Goal: Transaction & Acquisition: Purchase product/service

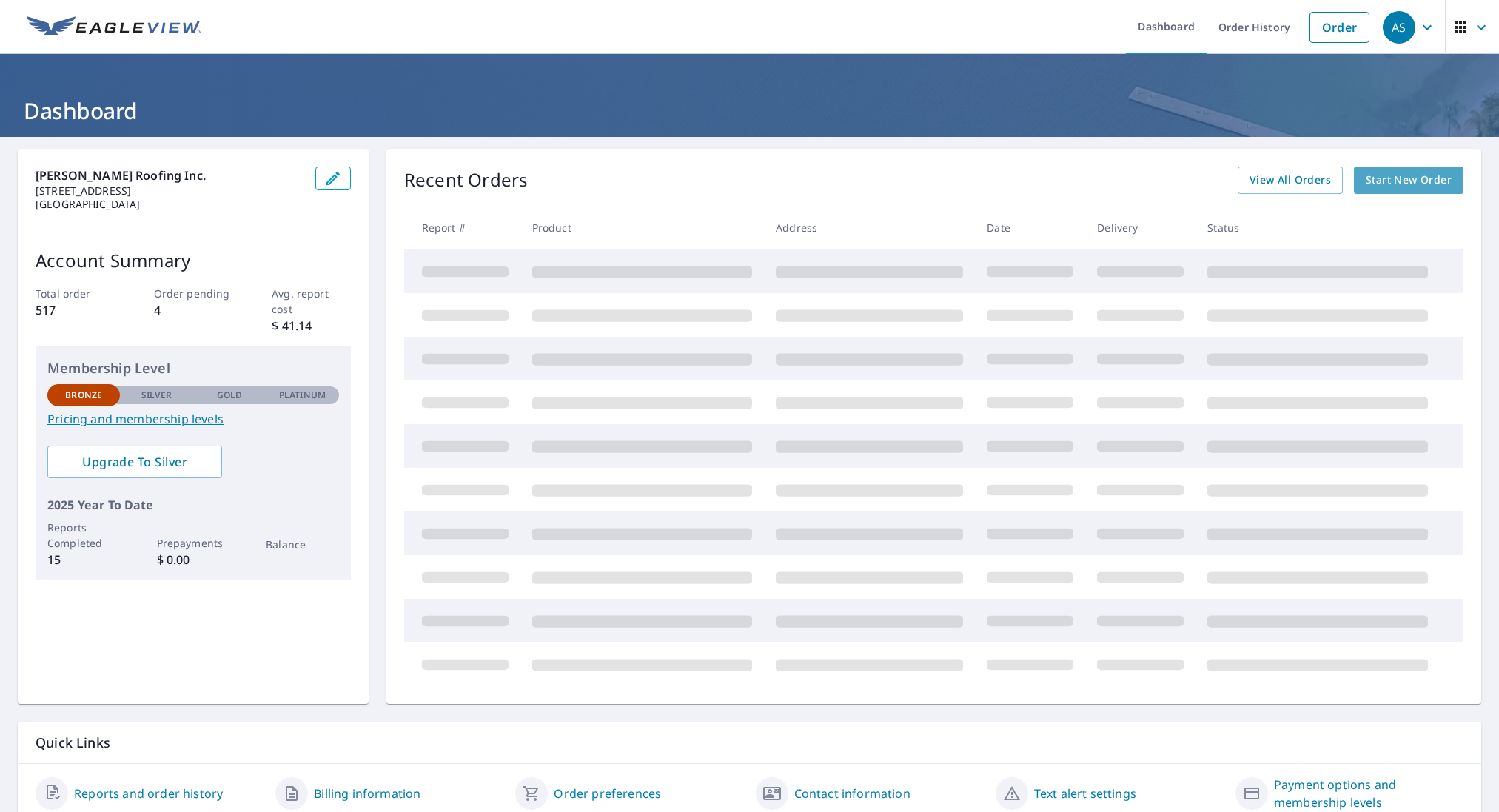
click at [1405, 183] on span "Start New Order" at bounding box center [1409, 180] width 86 height 18
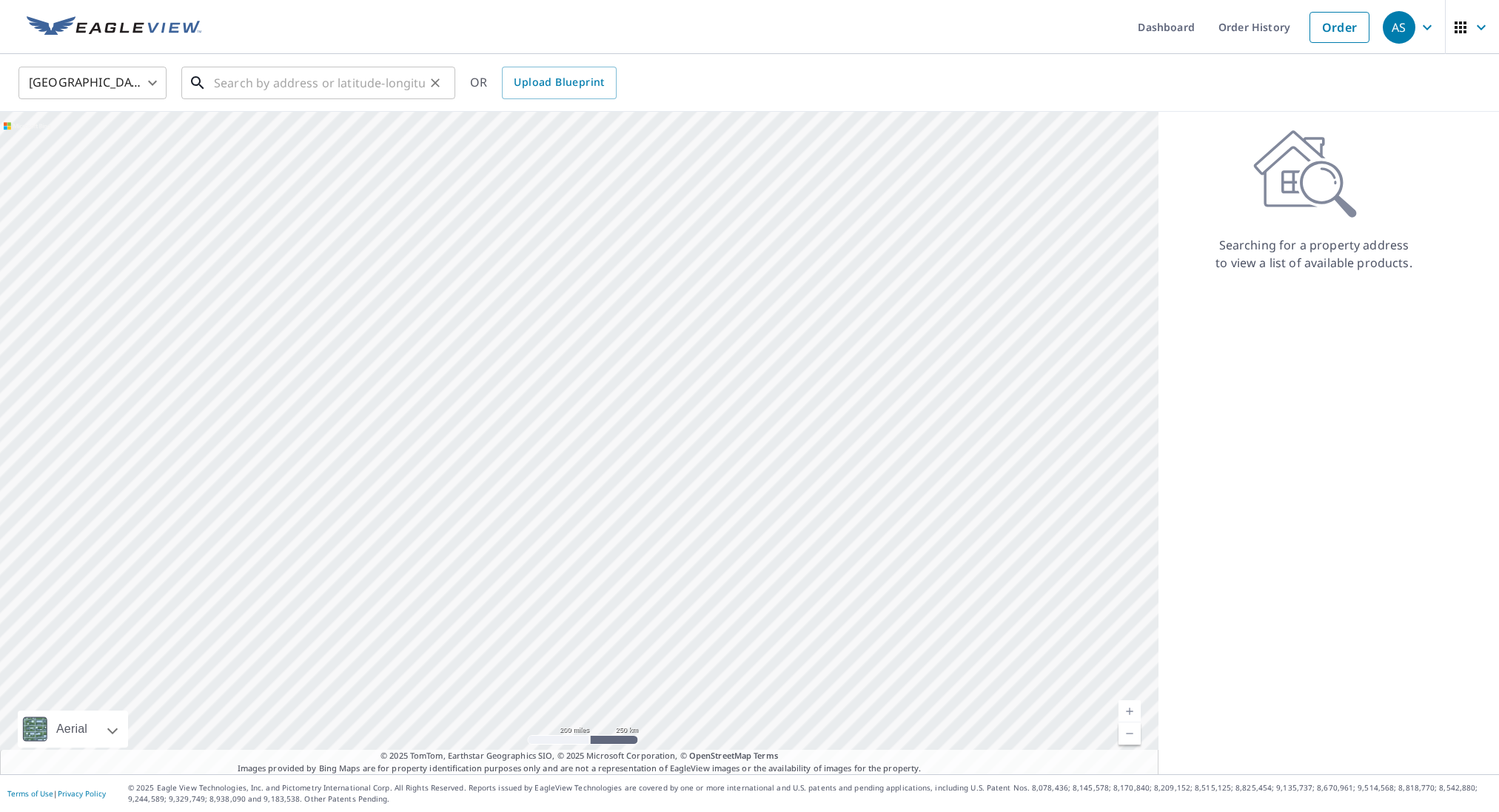
click at [269, 87] on input "text" at bounding box center [319, 82] width 211 height 41
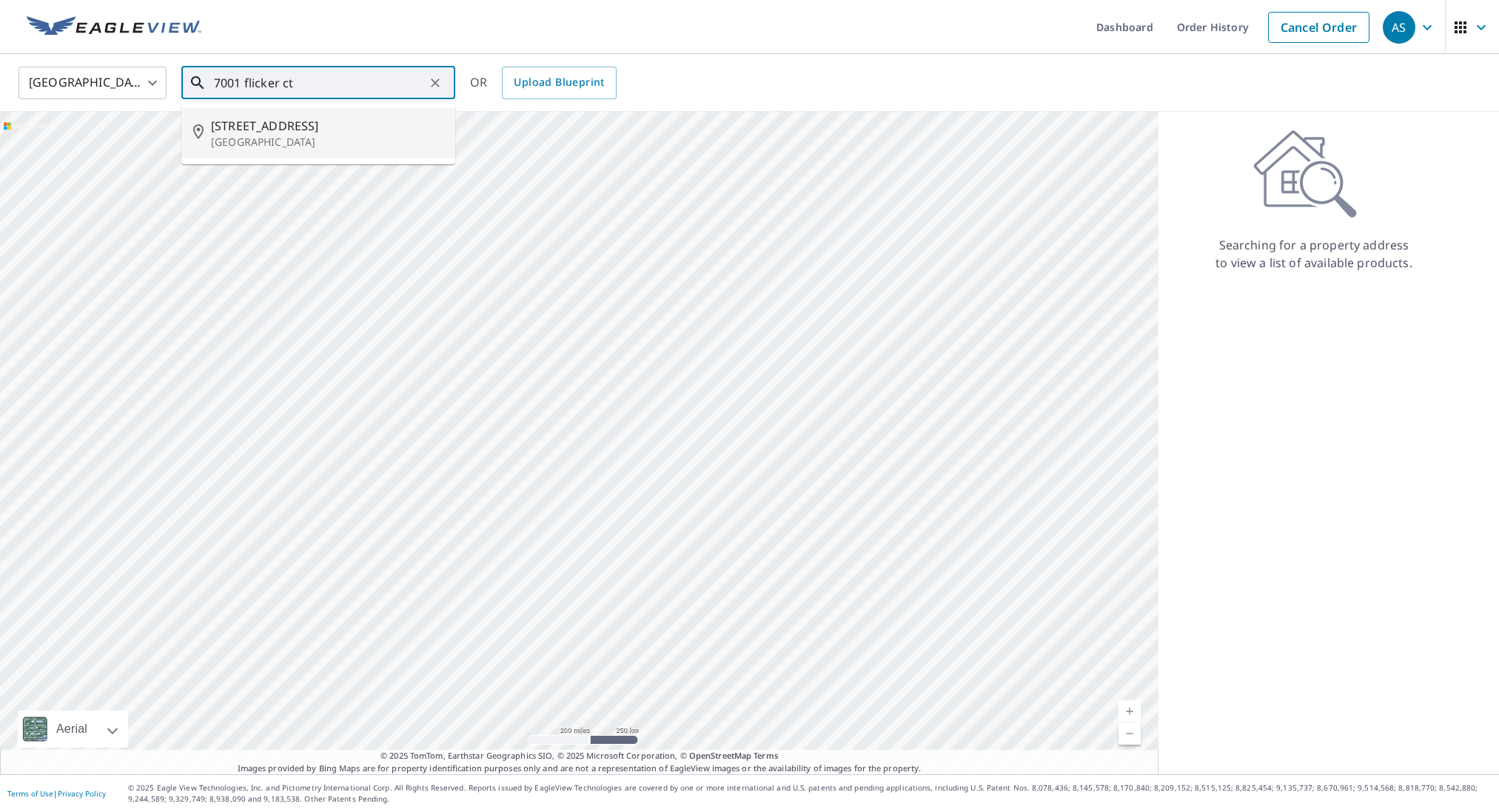
click at [269, 130] on span "[STREET_ADDRESS]" at bounding box center [326, 125] width 232 height 18
type input "[STREET_ADDRESS]"
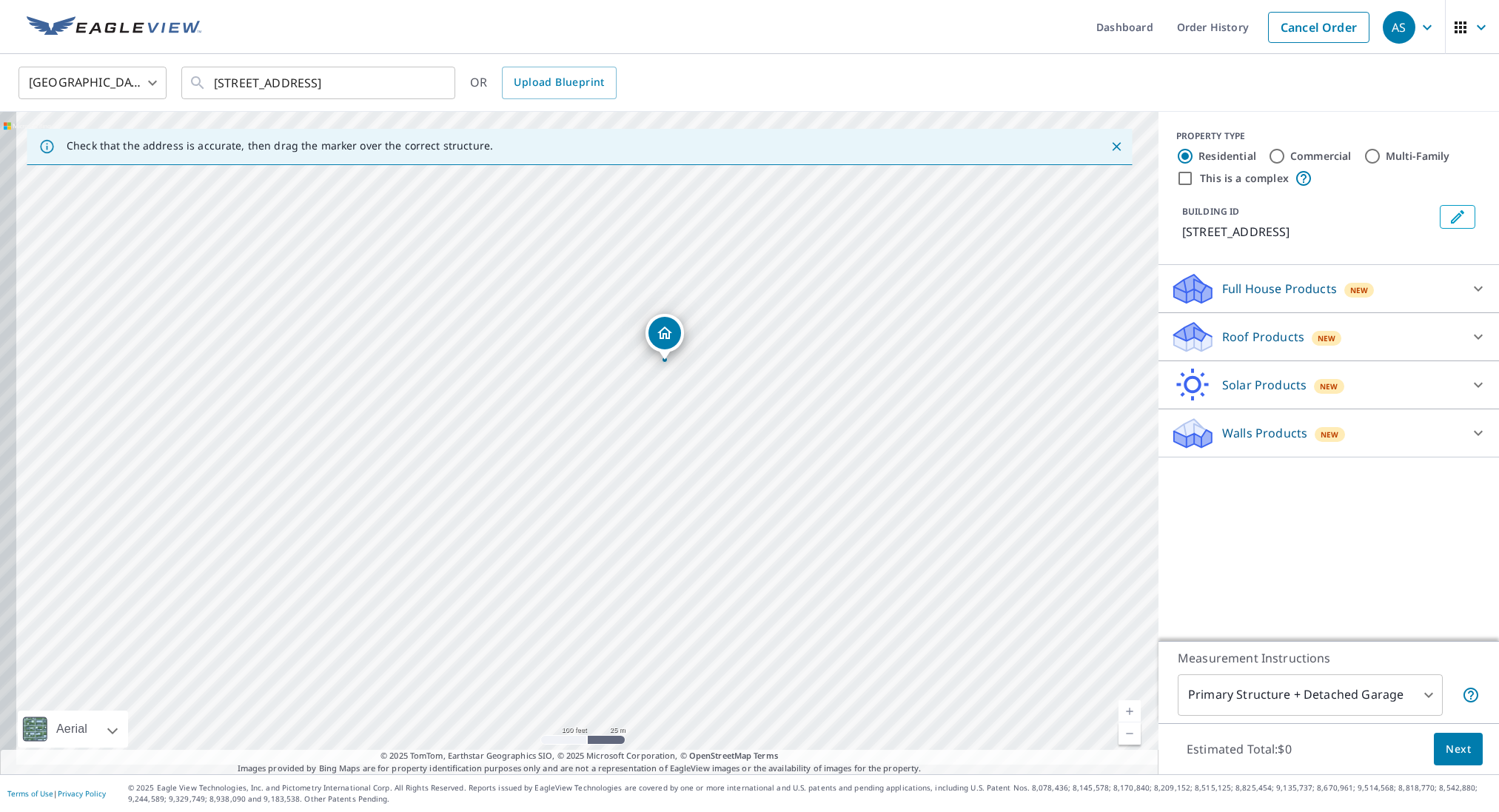
drag, startPoint x: 714, startPoint y: 476, endPoint x: 908, endPoint y: 324, distance: 246.5
click at [940, 290] on div "[STREET_ADDRESS]" at bounding box center [579, 443] width 1159 height 663
drag, startPoint x: 688, startPoint y: 440, endPoint x: 795, endPoint y: 437, distance: 107.0
click at [794, 437] on div "[STREET_ADDRESS]" at bounding box center [579, 443] width 1159 height 663
click at [1270, 342] on p "Roof Products" at bounding box center [1264, 336] width 82 height 18
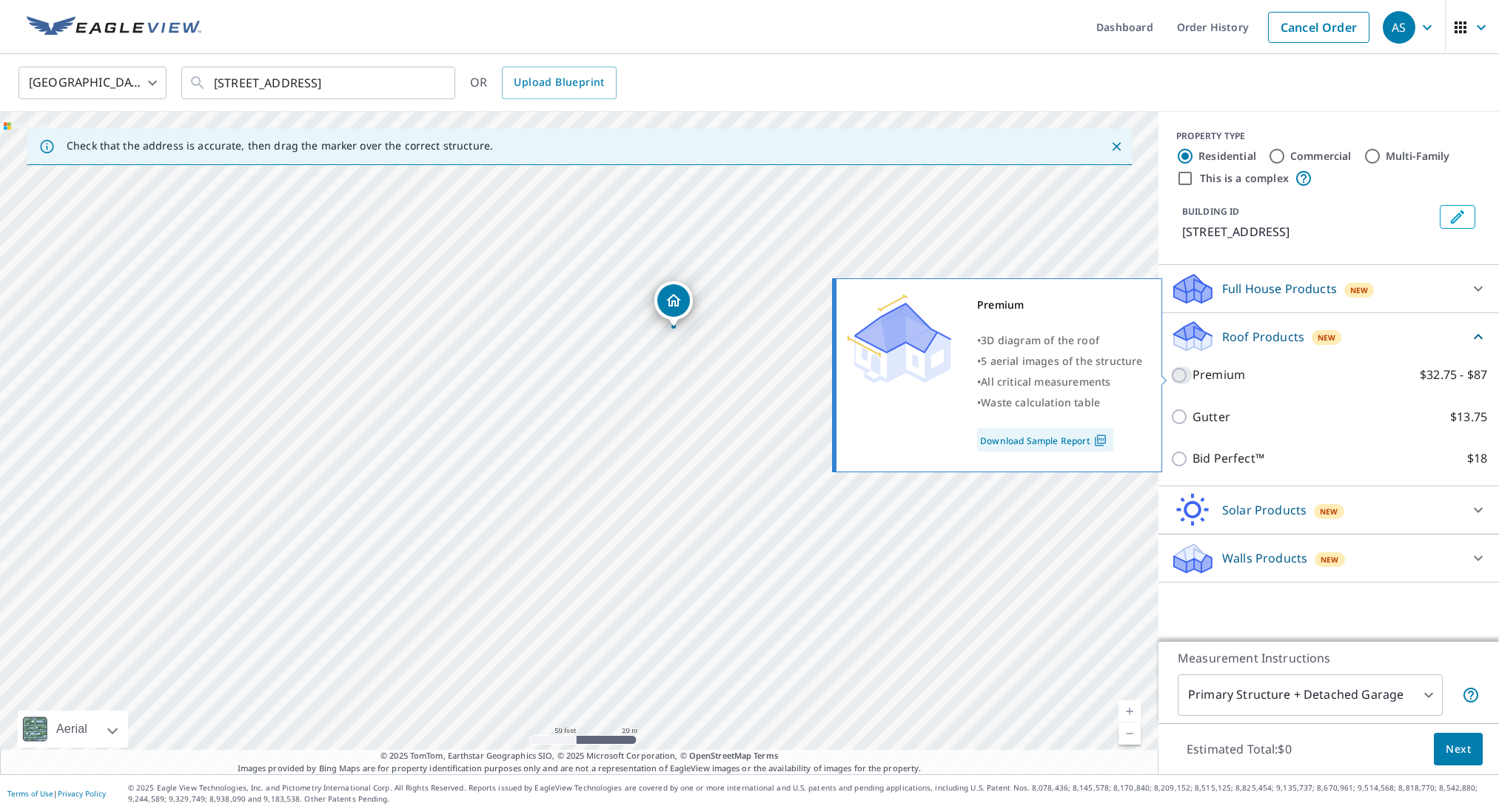
drag, startPoint x: 1180, startPoint y: 377, endPoint x: 1215, endPoint y: 299, distance: 85.5
click at [1181, 377] on input "Premium $32.75 - $87" at bounding box center [1182, 375] width 22 height 18
checkbox input "true"
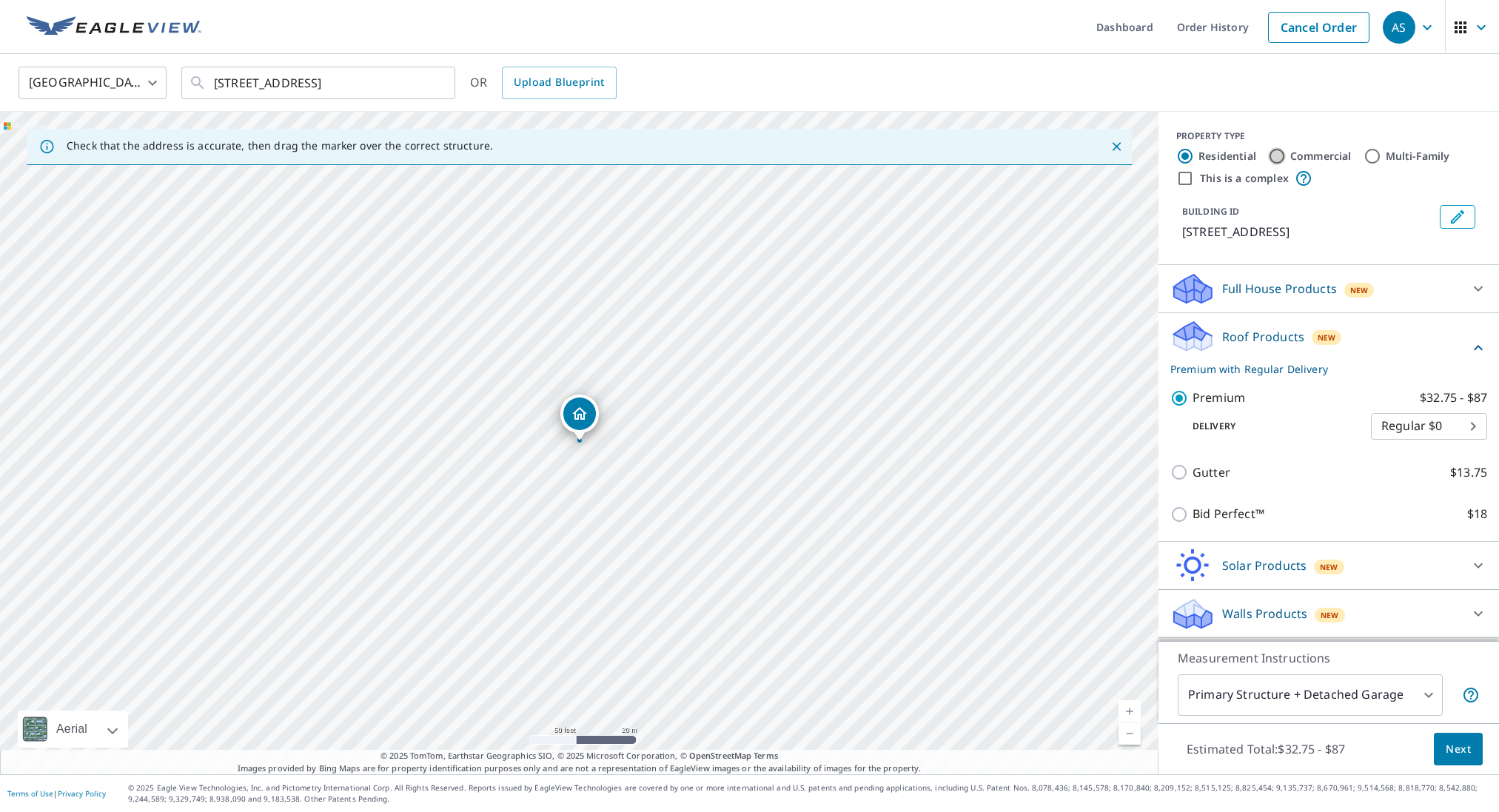
click at [1282, 154] on input "Commercial" at bounding box center [1277, 156] width 18 height 18
radio input "true"
type input "4"
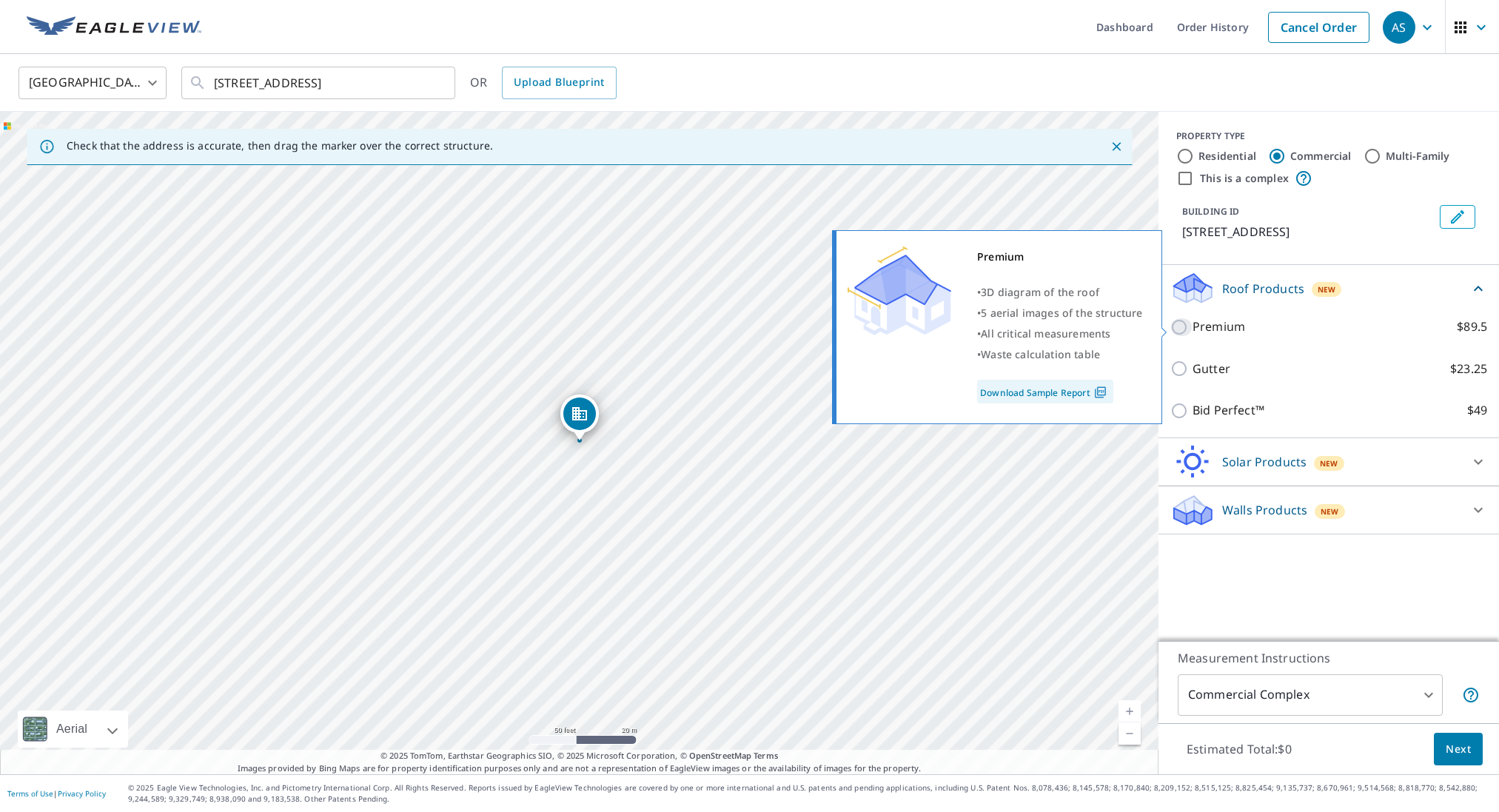
click at [1180, 327] on input "Premium $89.5" at bounding box center [1182, 326] width 22 height 18
checkbox input "true"
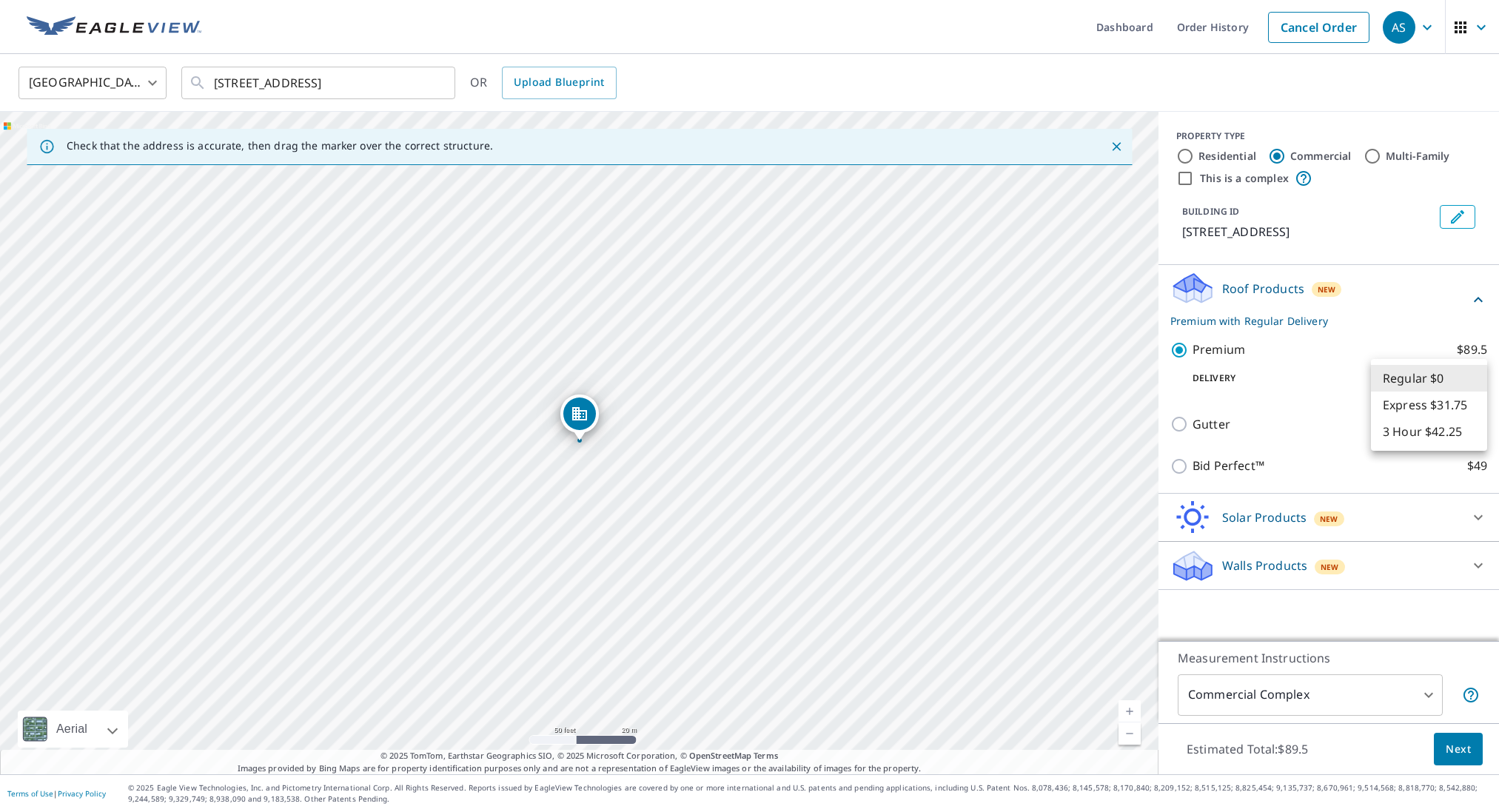
click at [1468, 380] on body "AS AS Dashboard Order History Cancel Order AS [GEOGRAPHIC_DATA] [GEOGRAPHIC_DAT…" at bounding box center [750, 406] width 1499 height 812
click at [1430, 413] on li "Express $31.75" at bounding box center [1429, 405] width 117 height 27
type input "4"
click at [1457, 745] on span "Next" at bounding box center [1459, 749] width 25 height 18
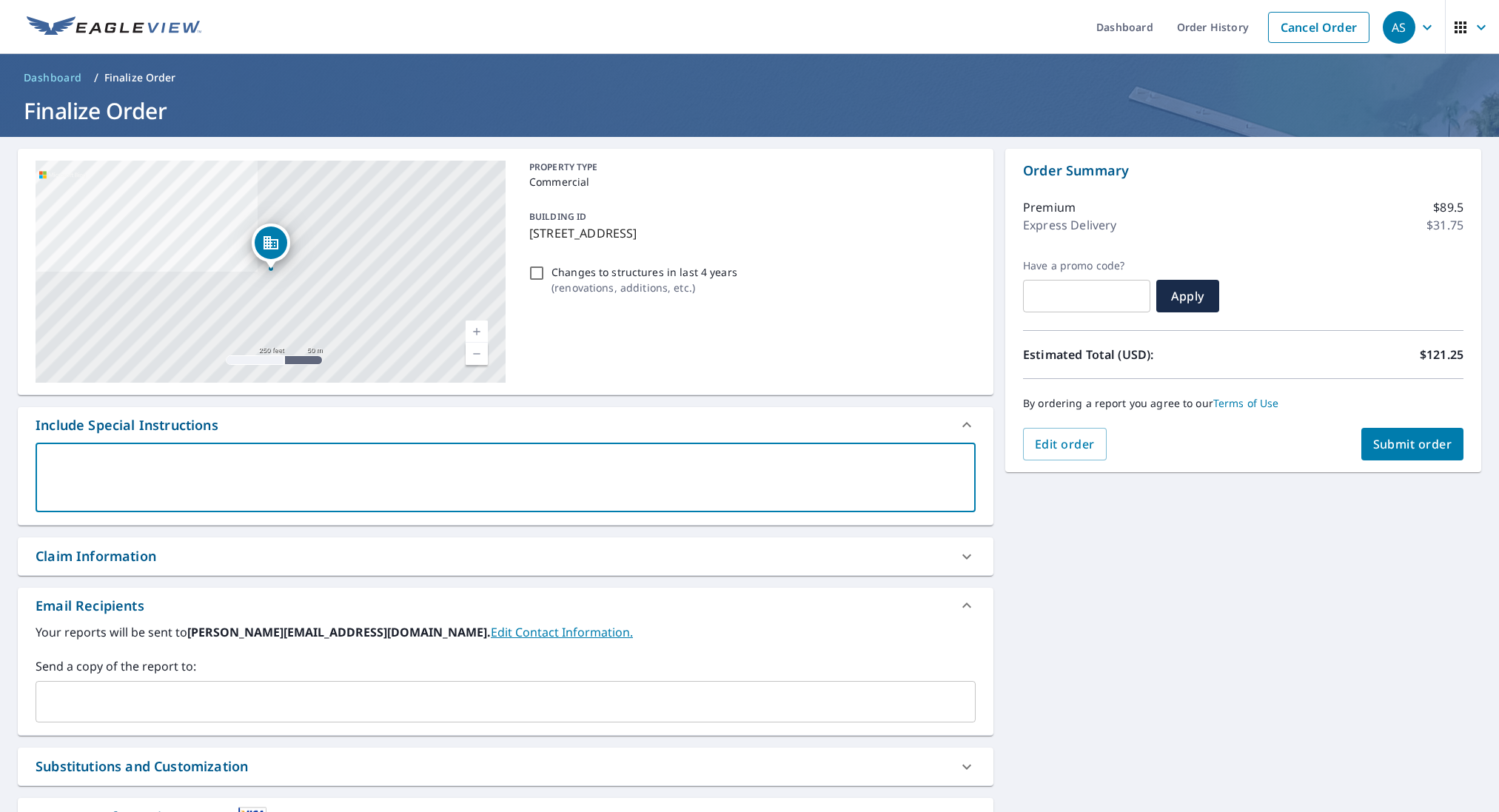
click at [82, 464] on textarea at bounding box center [506, 477] width 920 height 42
type textarea "I"
type textarea "x"
checkbox input "true"
type textarea "In"
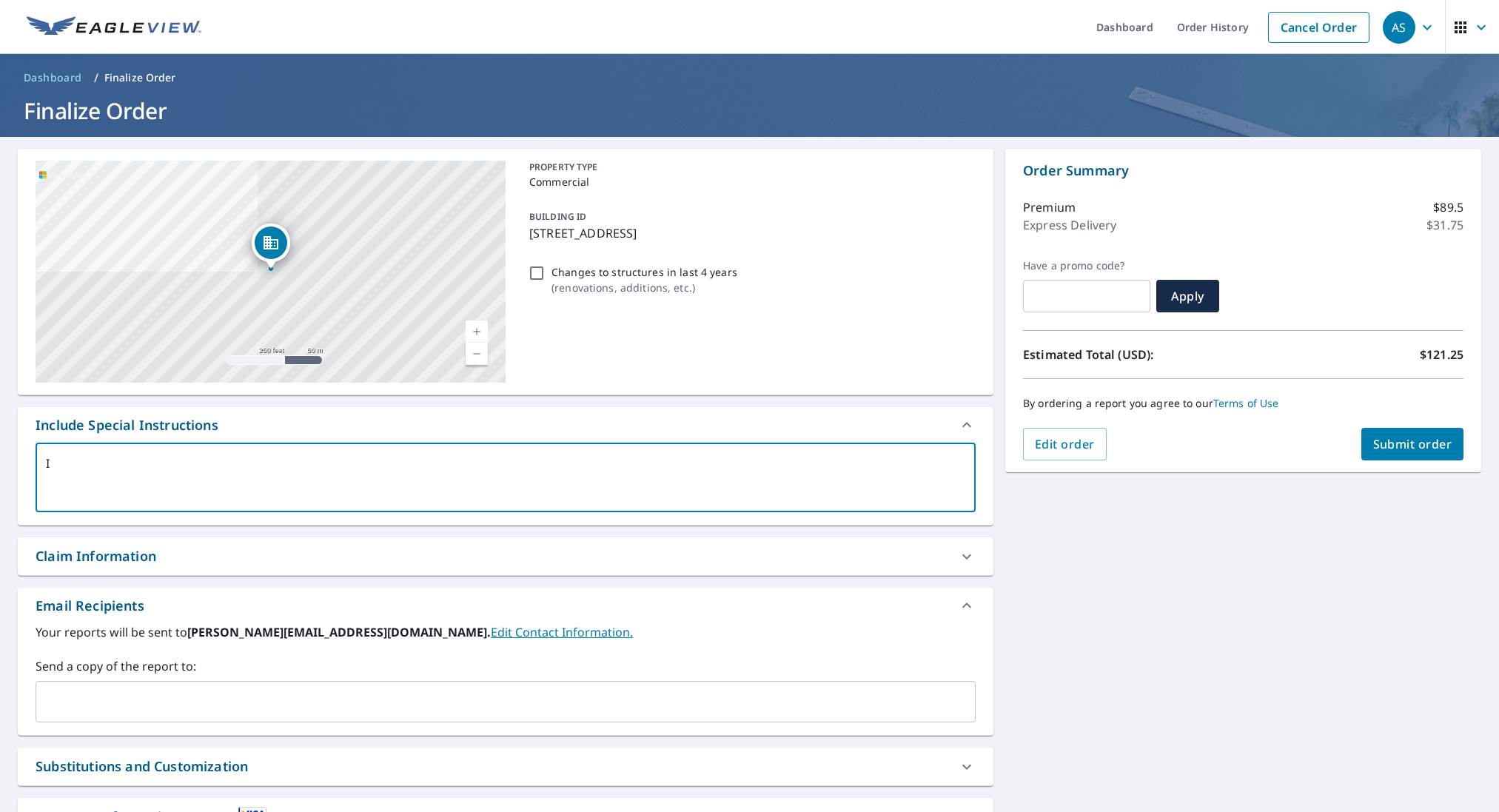
type textarea "x"
checkbox input "true"
type textarea "Inc"
type textarea "x"
checkbox input "true"
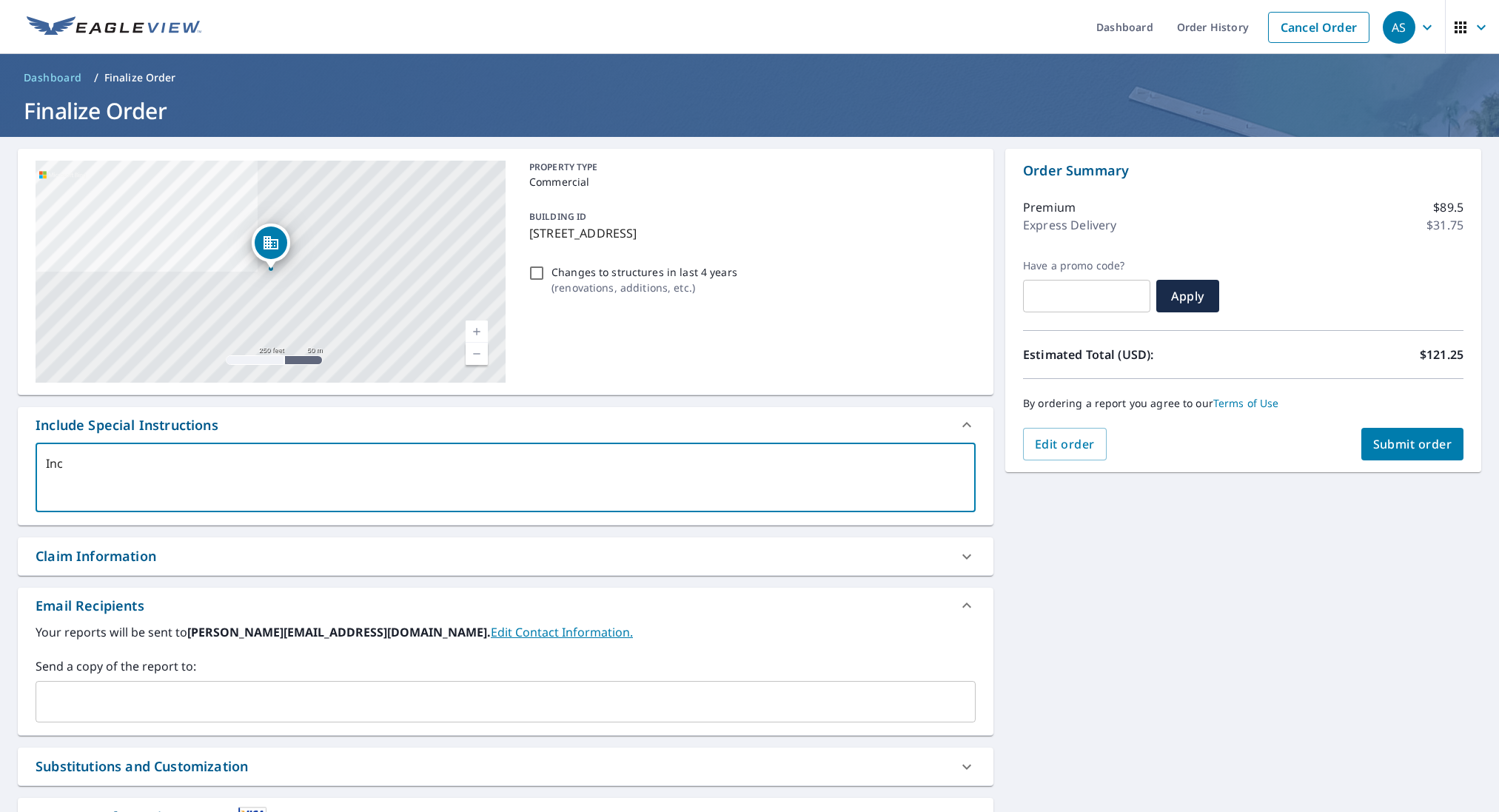
type textarea "Incl"
type textarea "x"
checkbox input "true"
type textarea "Inclu"
type textarea "x"
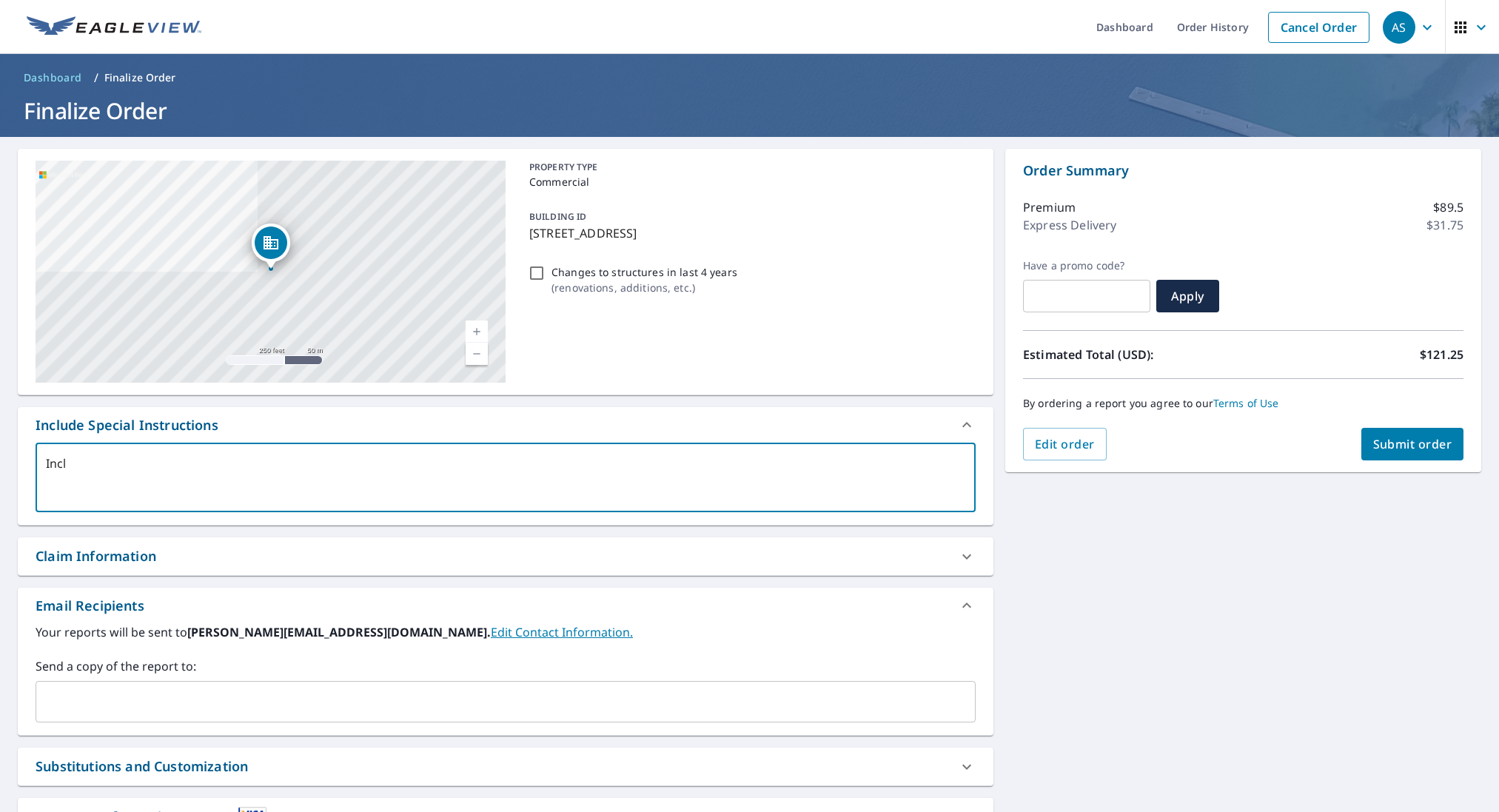
checkbox input "true"
type textarea "Includ"
type textarea "x"
checkbox input "true"
type textarea "Include"
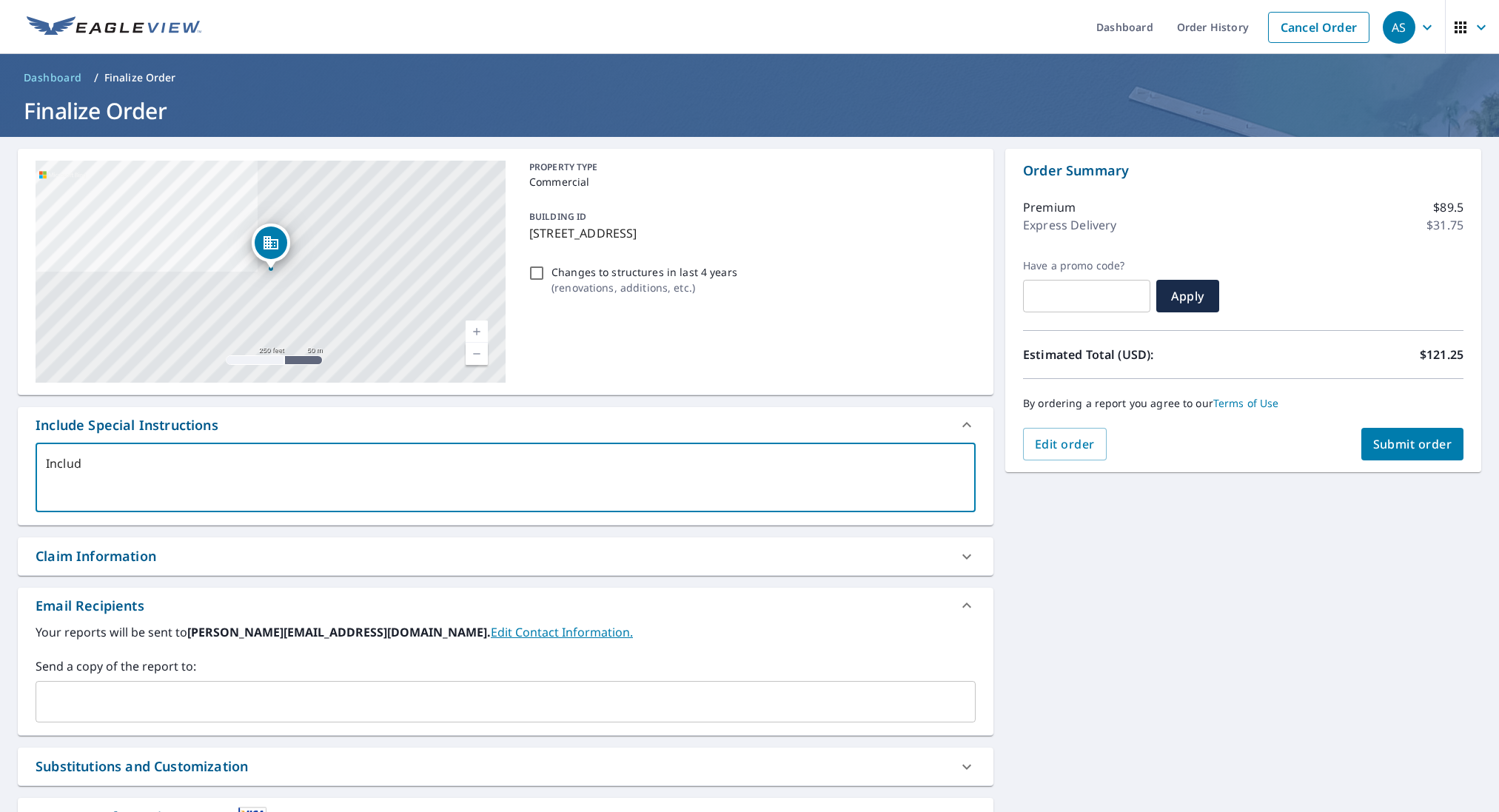
type textarea "x"
checkbox input "true"
type textarea "Include"
type textarea "x"
checkbox input "true"
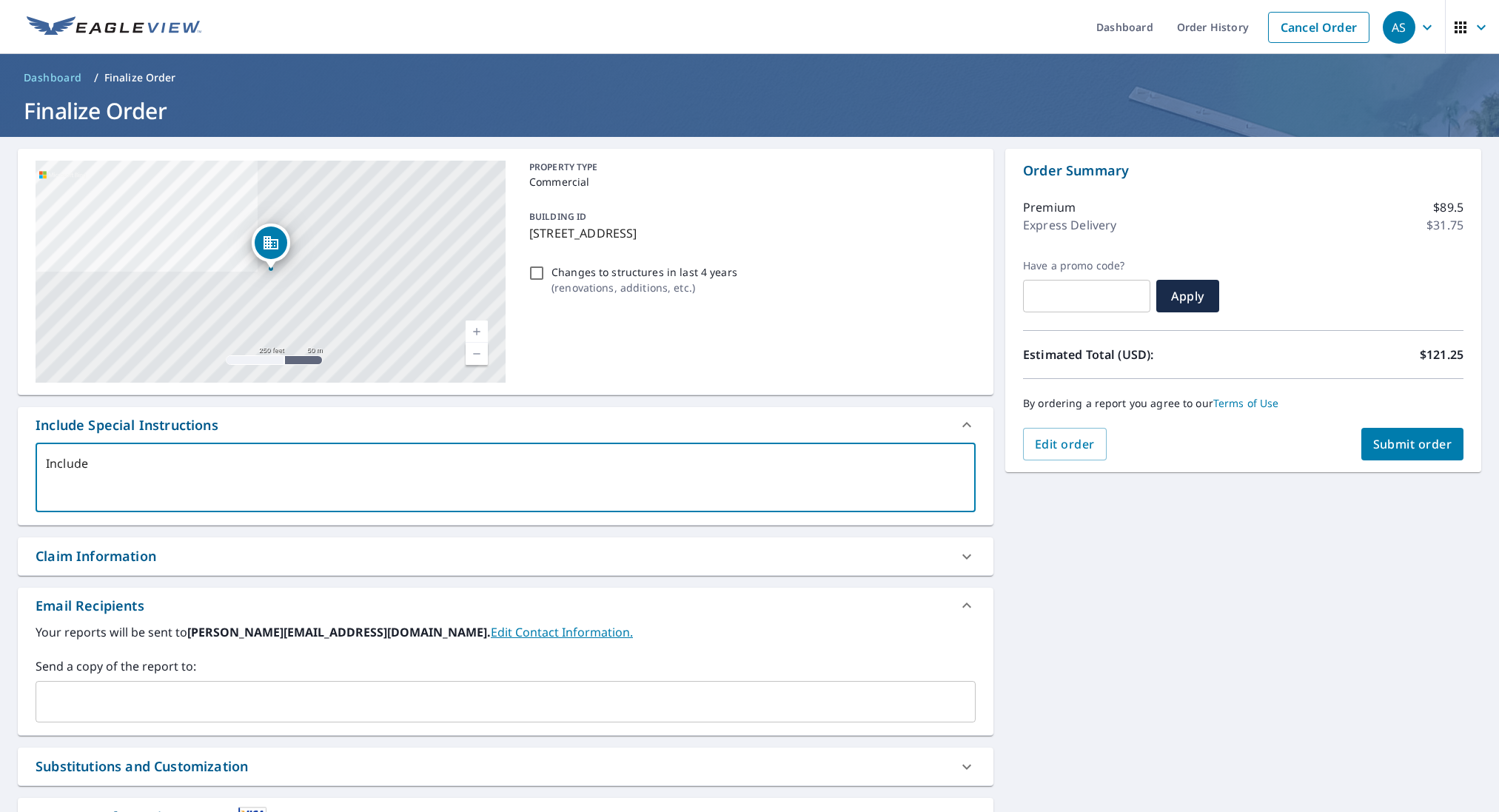
type textarea "Include a"
type textarea "x"
checkbox input "true"
type textarea "Include al"
type textarea "x"
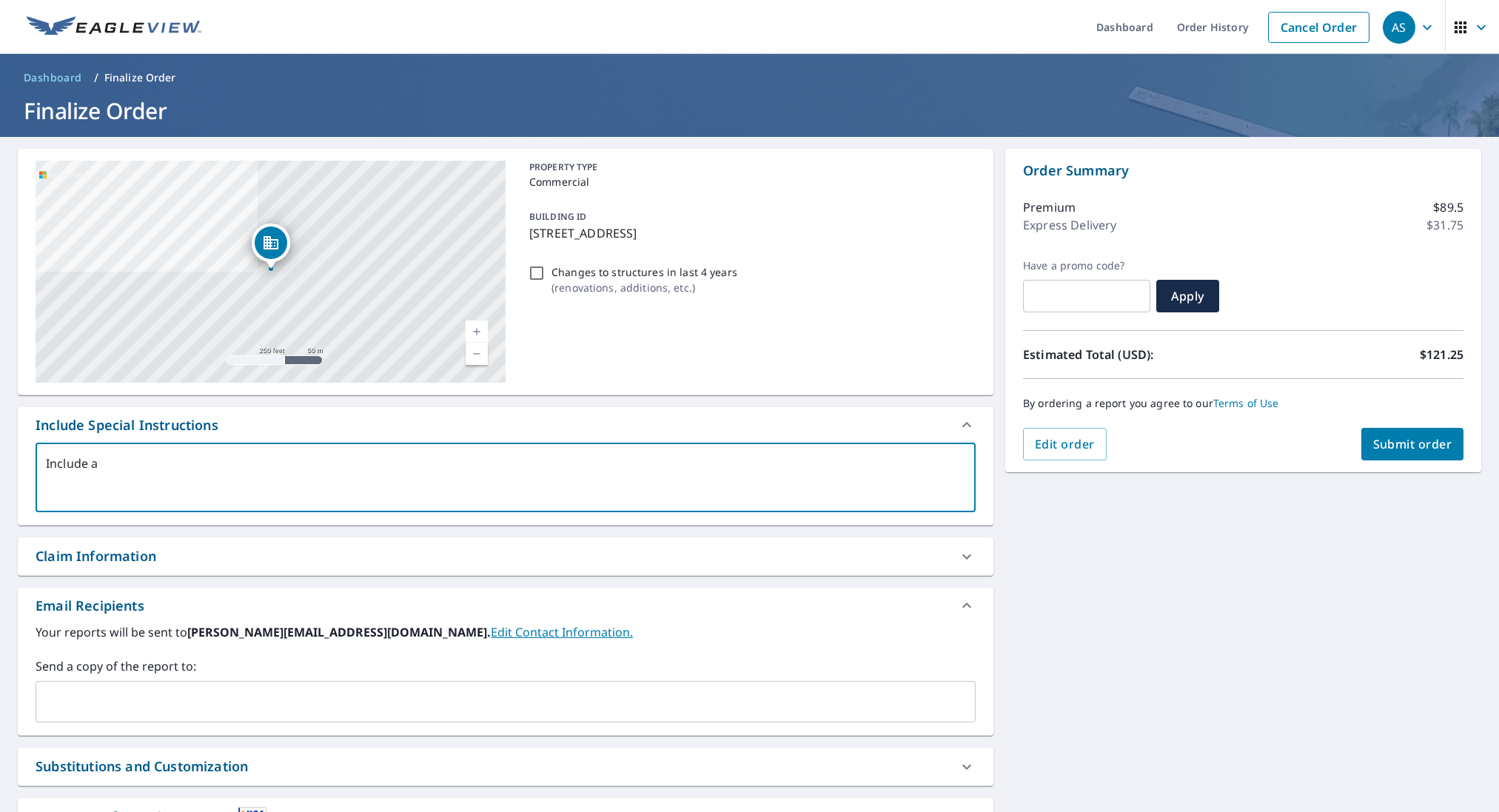
checkbox input "true"
type textarea "Include all"
type textarea "x"
checkbox input "true"
type textarea "Include all"
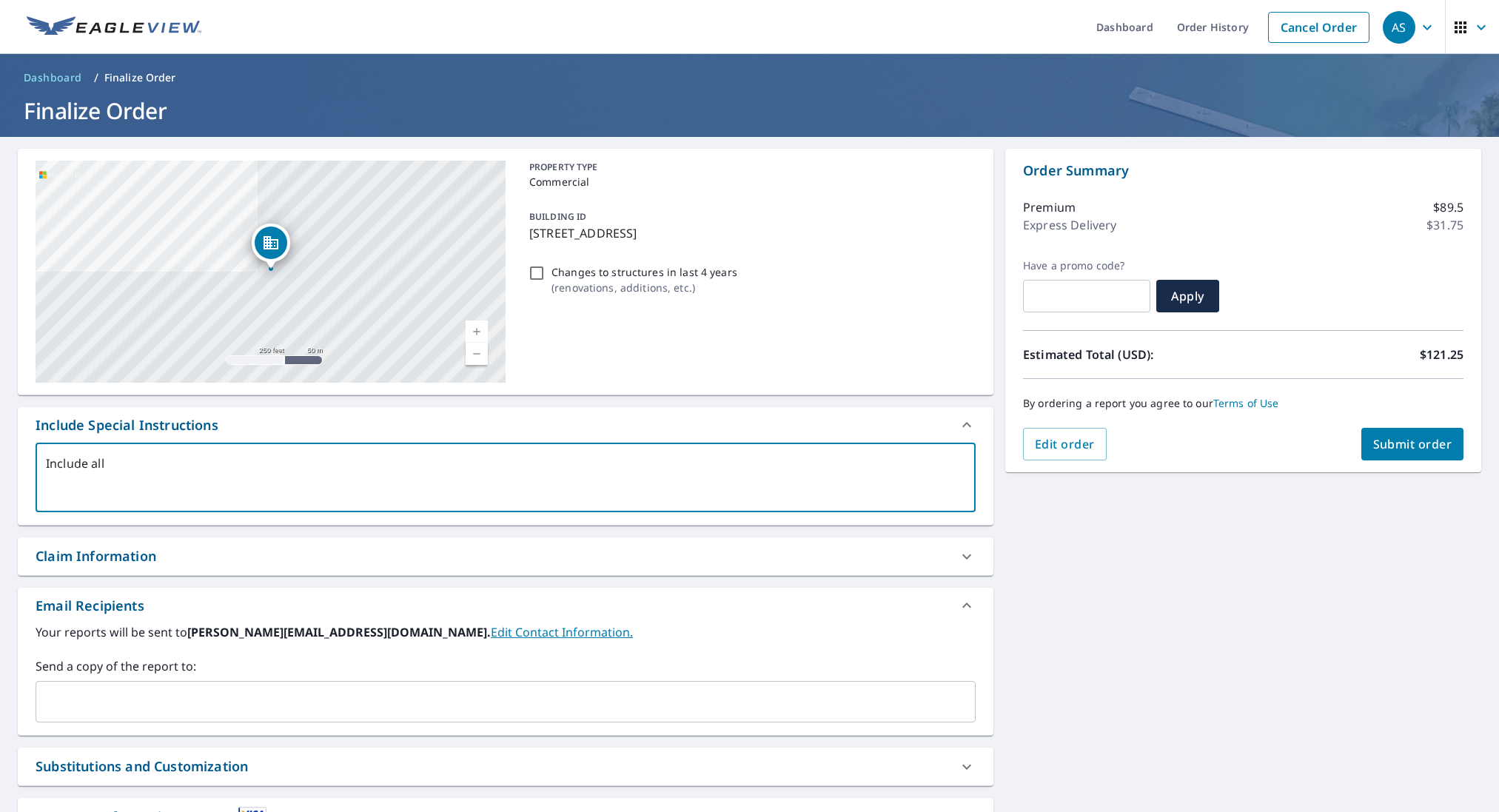
type textarea "x"
checkbox input "true"
type textarea "Include all u"
type textarea "x"
checkbox input "true"
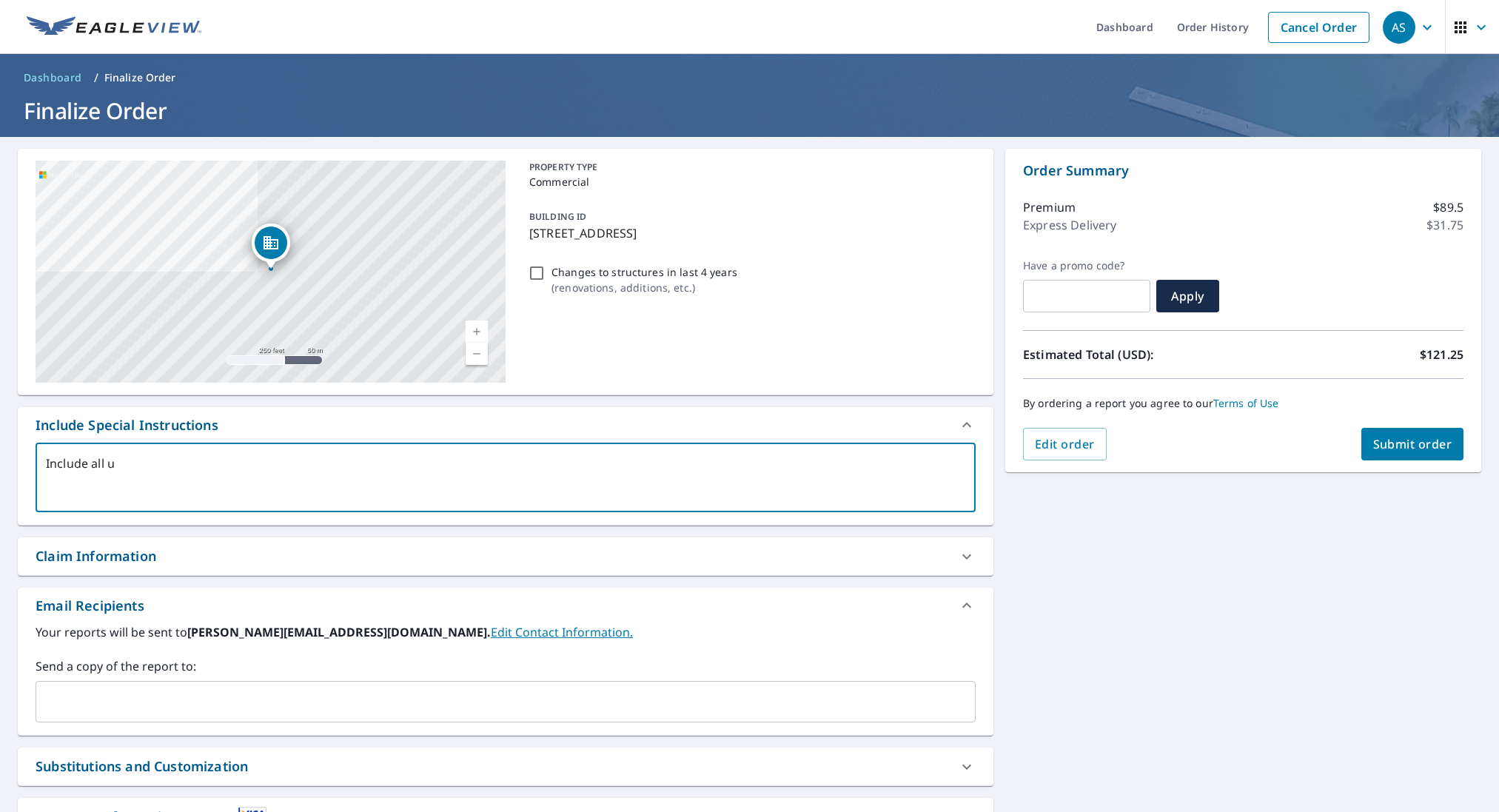
type textarea "Include all un"
type textarea "x"
checkbox input "true"
type textarea "Include all uni"
type textarea "x"
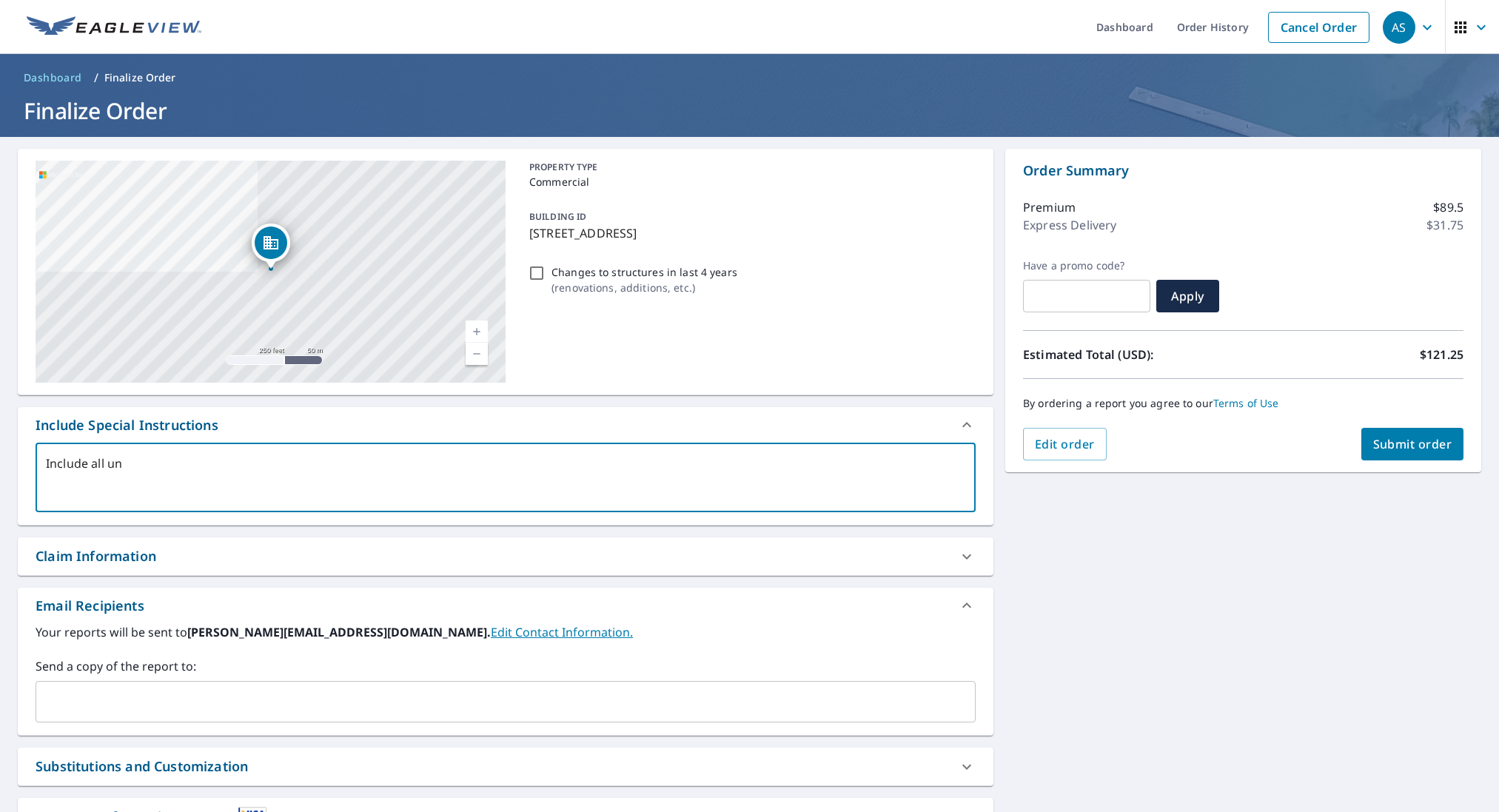
checkbox input "true"
type textarea "Include all unit"
type textarea "x"
checkbox input "true"
type textarea "Include all units"
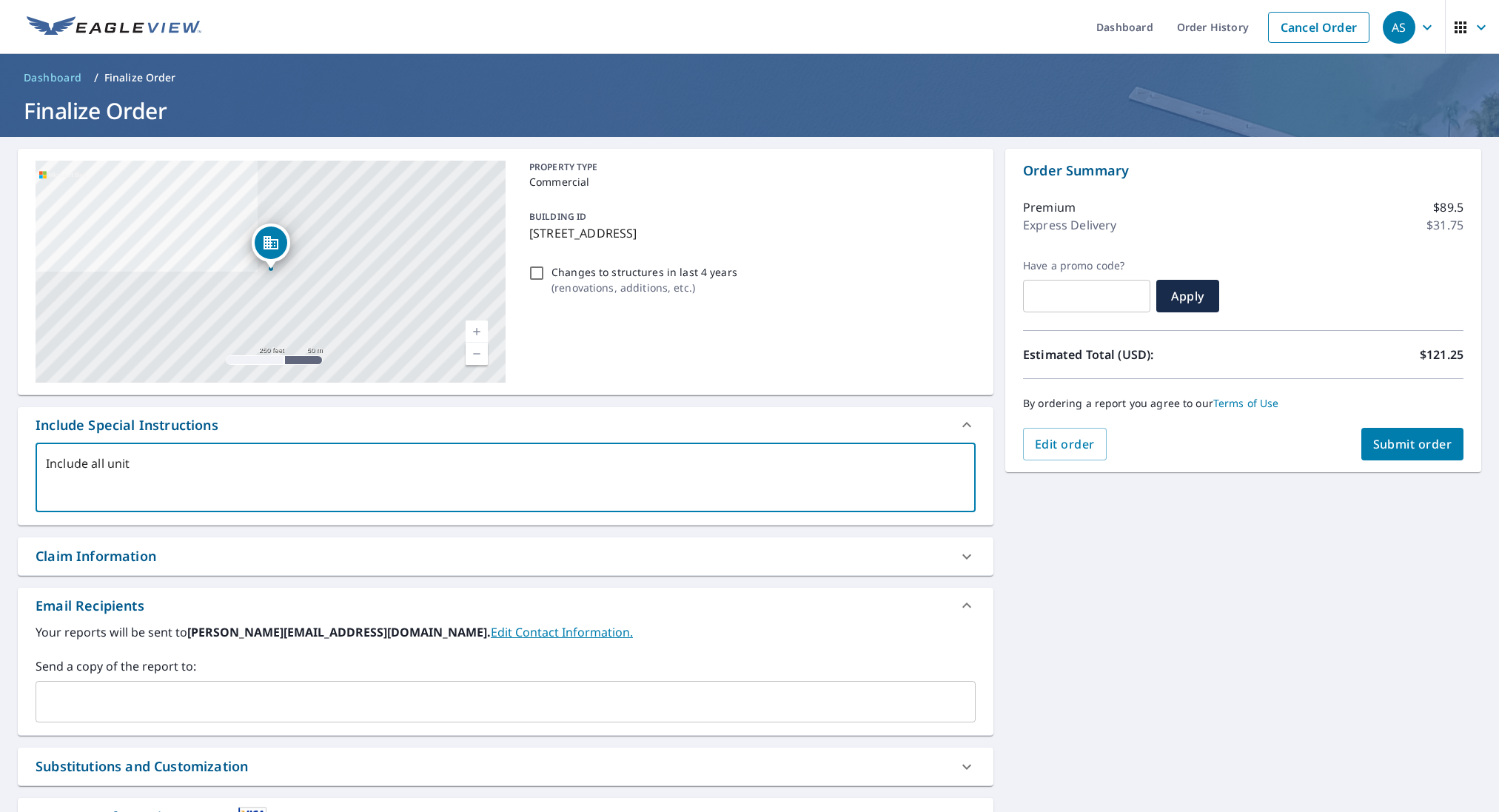
type textarea "x"
checkbox input "true"
type textarea "Include all units"
type textarea "x"
checkbox input "true"
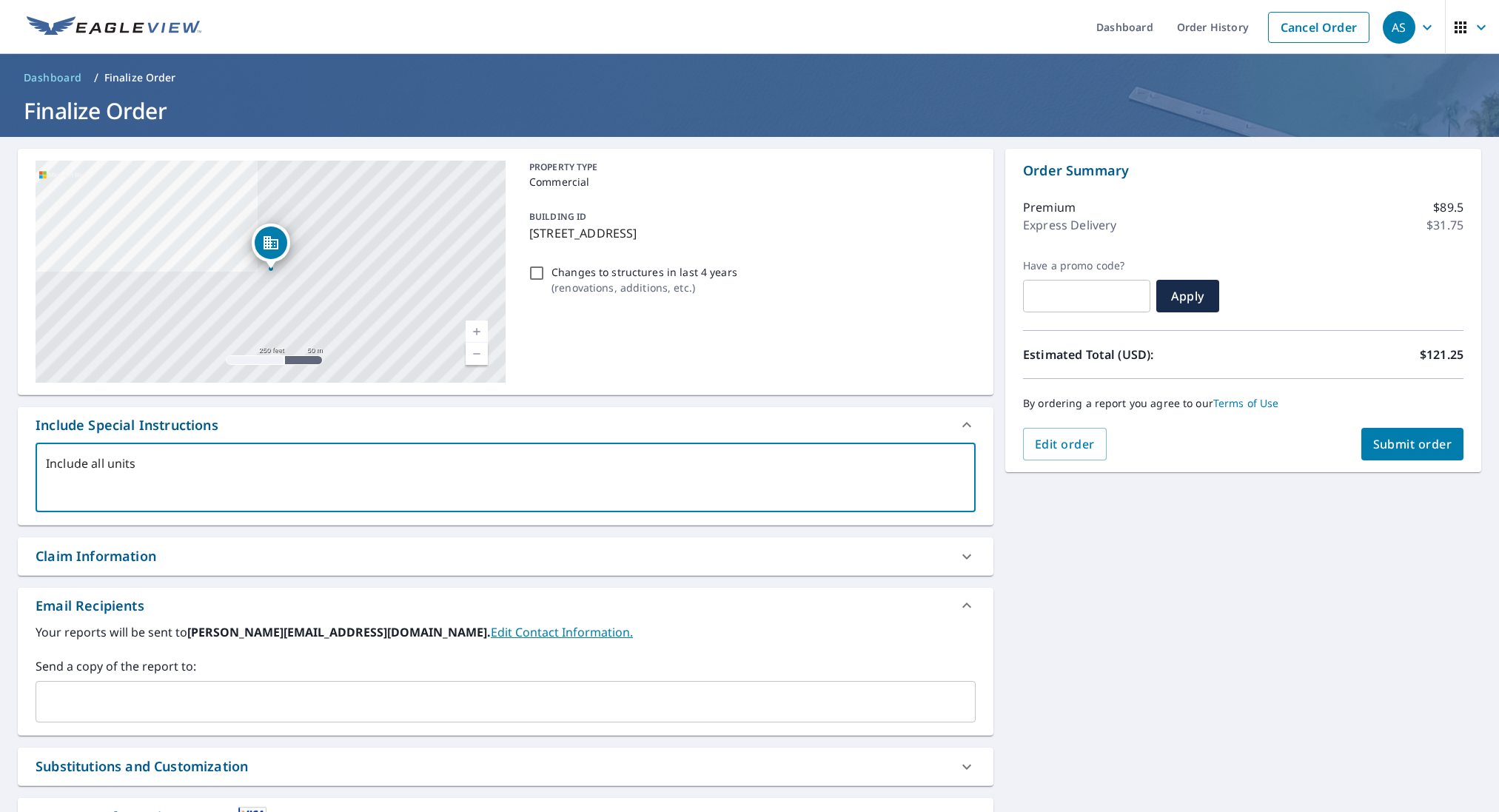
type textarea "Include all units i"
type textarea "x"
checkbox input "true"
type textarea "Include all units in"
type textarea "x"
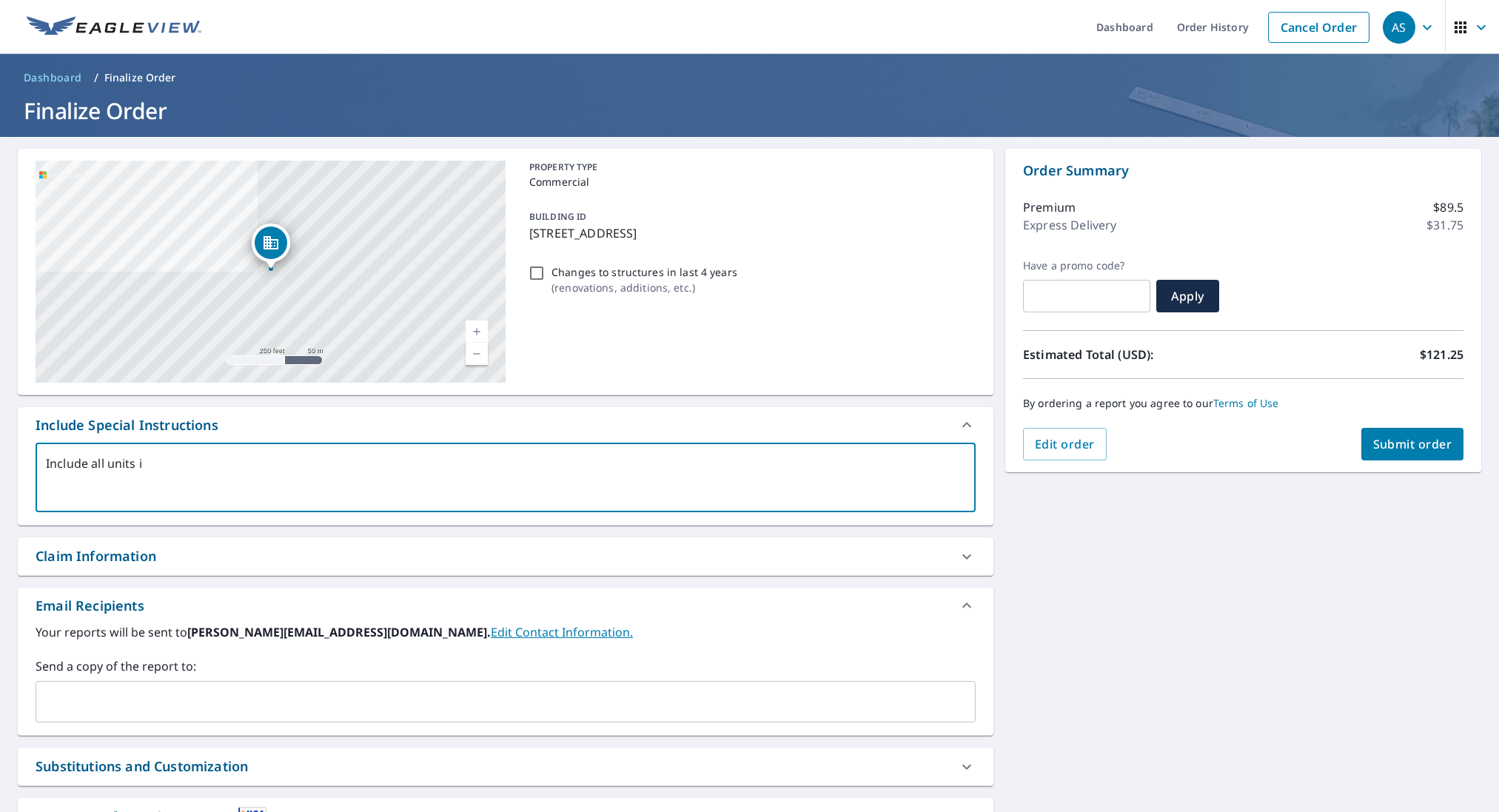
checkbox input "true"
type textarea "Include all units in"
type textarea "x"
checkbox input "true"
type textarea "Include all units in t"
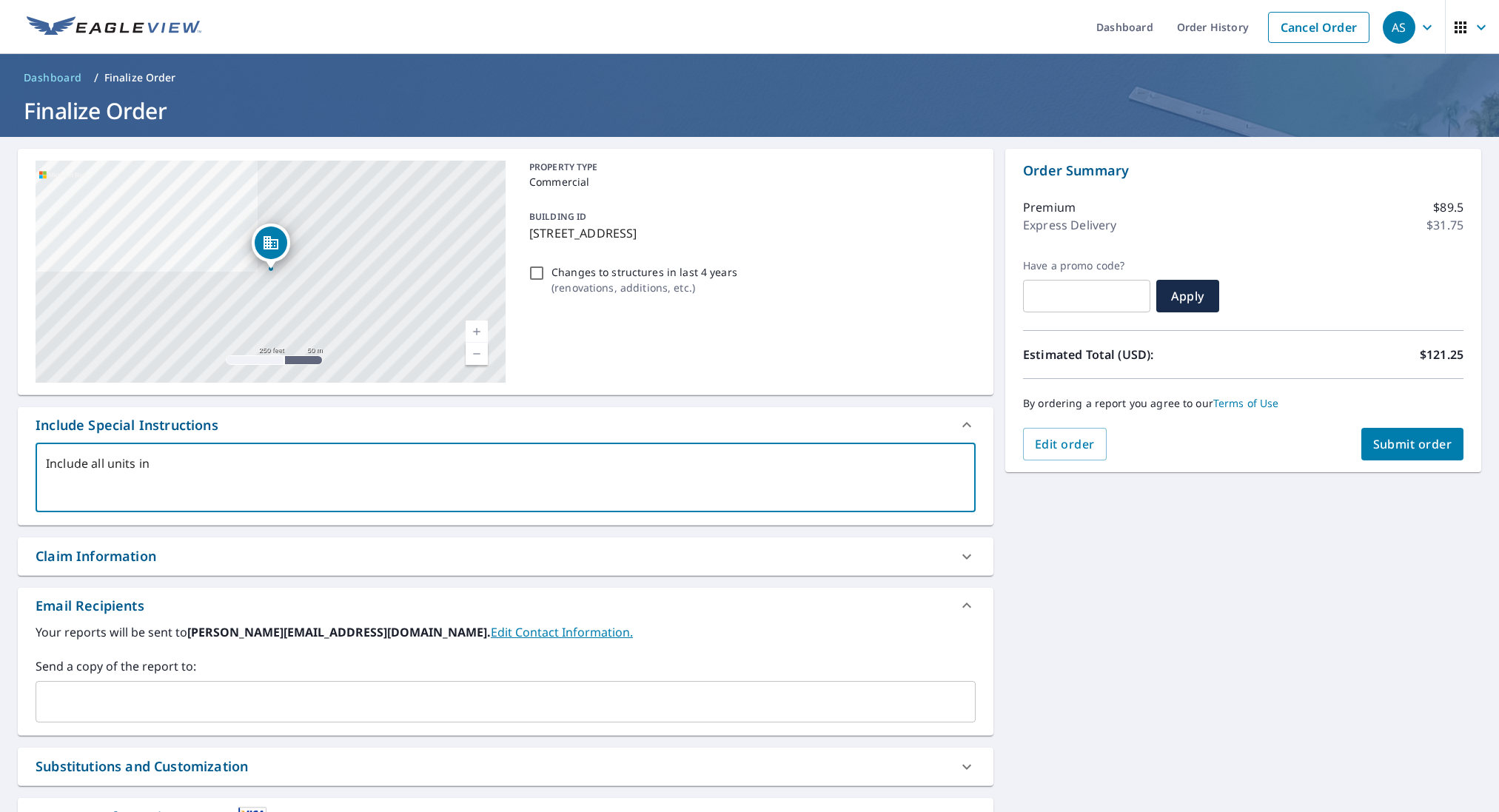
type textarea "x"
checkbox input "true"
type textarea "Include all units in th"
type textarea "x"
checkbox input "true"
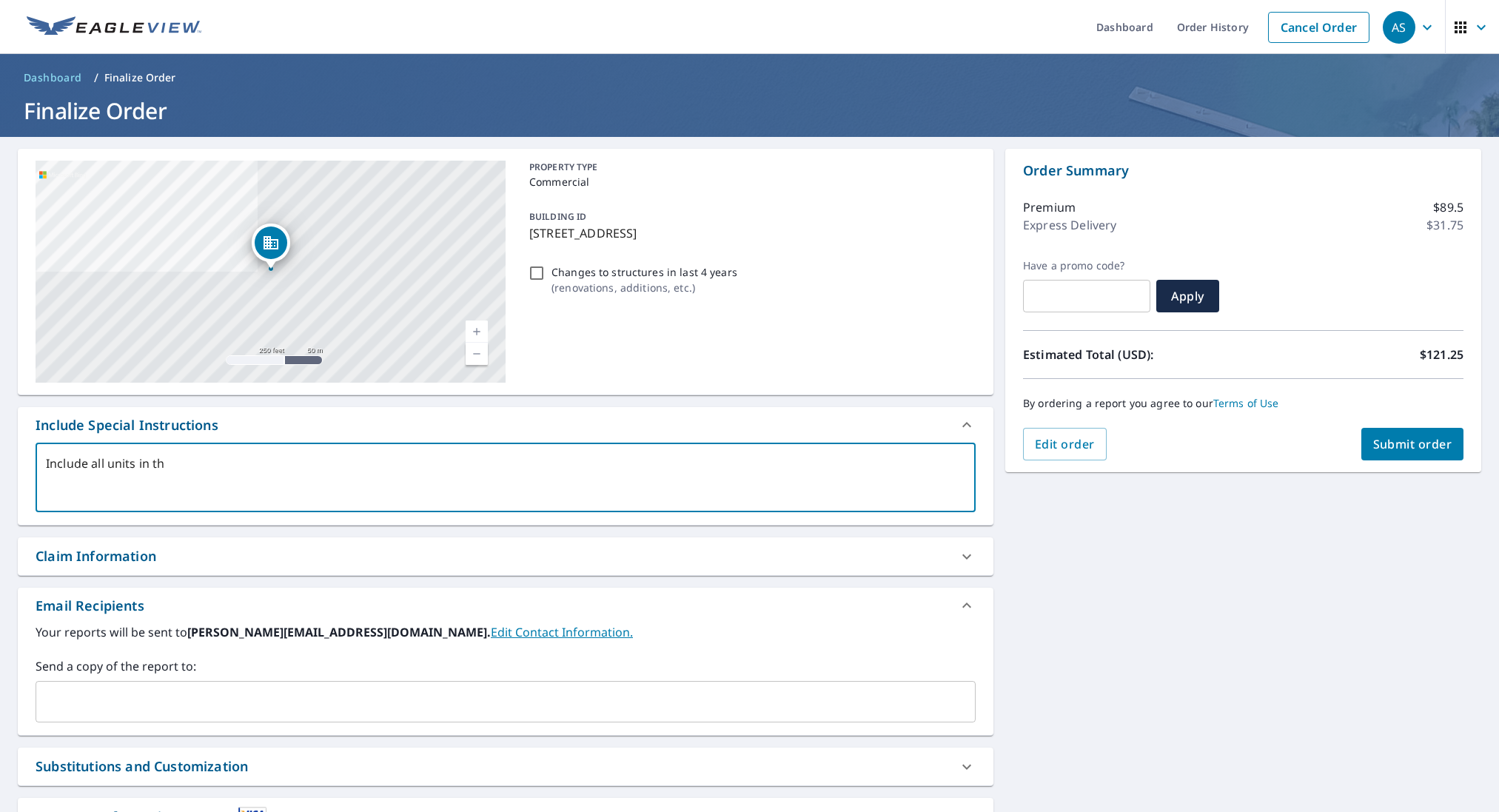
type textarea "Include all units in thi"
type textarea "x"
checkbox input "true"
type textarea "Include all units in this"
type textarea "x"
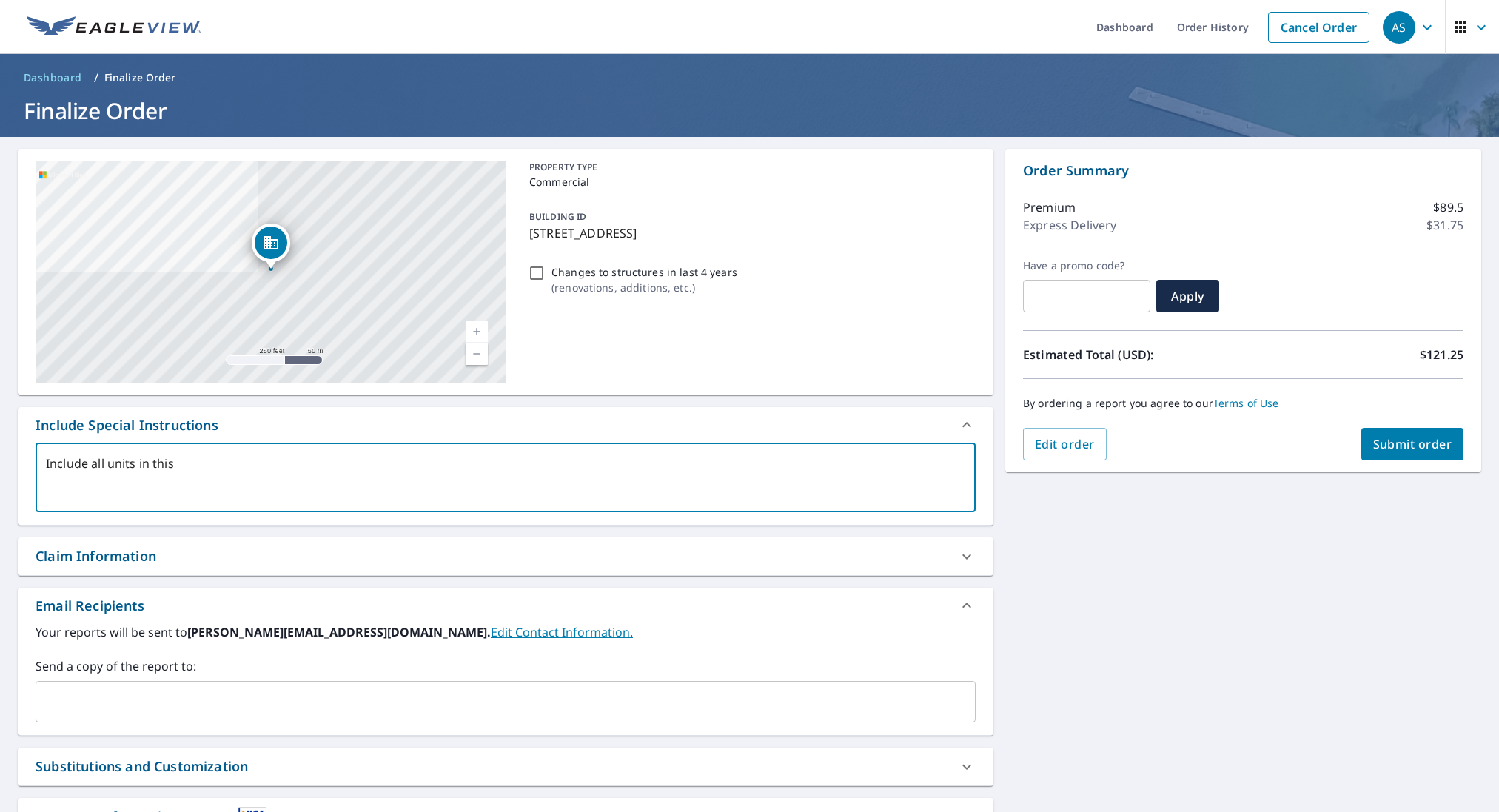
checkbox input "true"
type textarea "Include all units in this"
type textarea "x"
checkbox input "true"
type textarea "Include all units in this b"
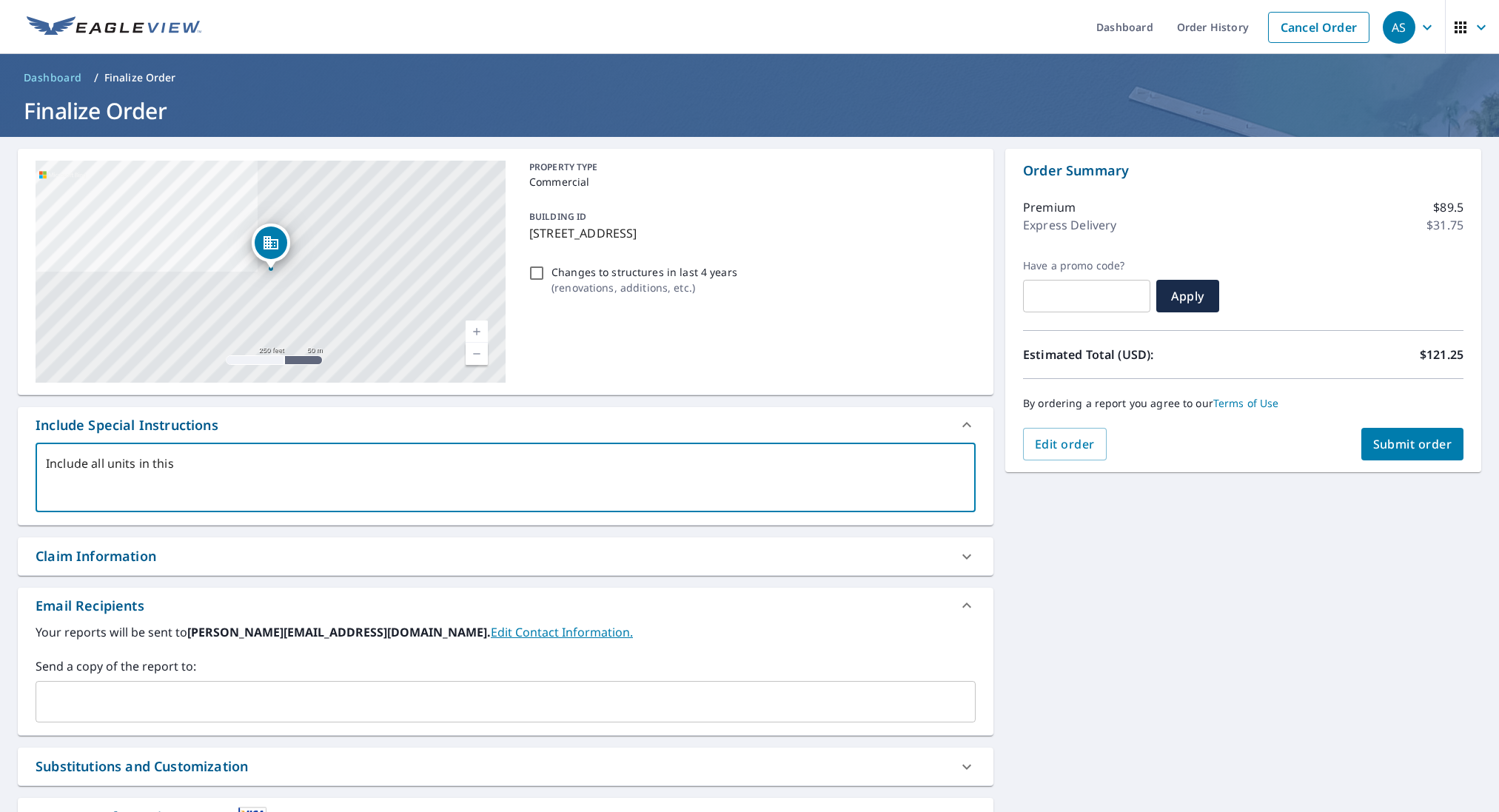
type textarea "x"
checkbox input "true"
type textarea "Include all units in this bu"
type textarea "x"
checkbox input "true"
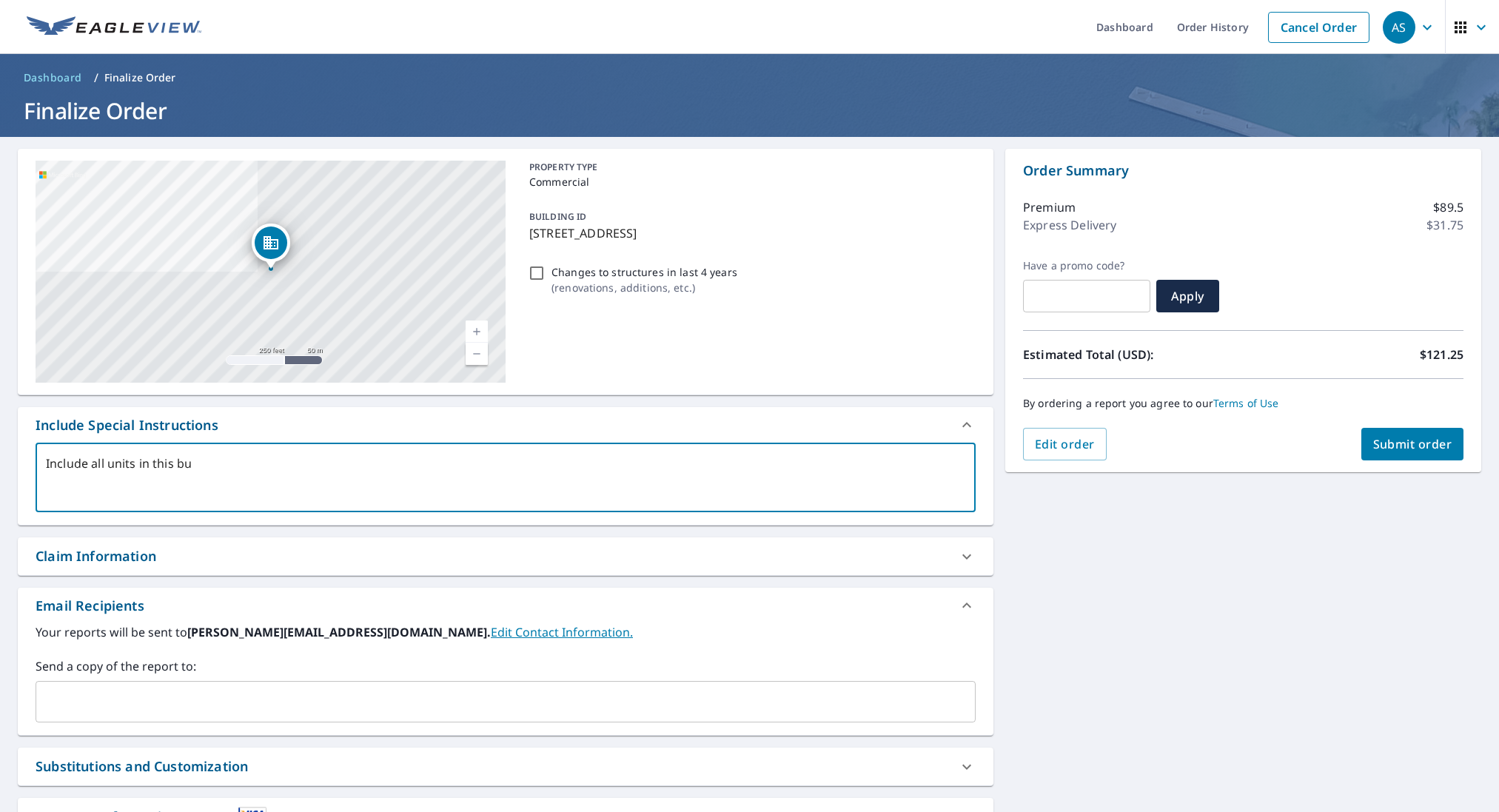
type textarea "Include all units in this [PERSON_NAME]"
type textarea "x"
checkbox input "true"
type textarea "Include all units in this buil"
type textarea "x"
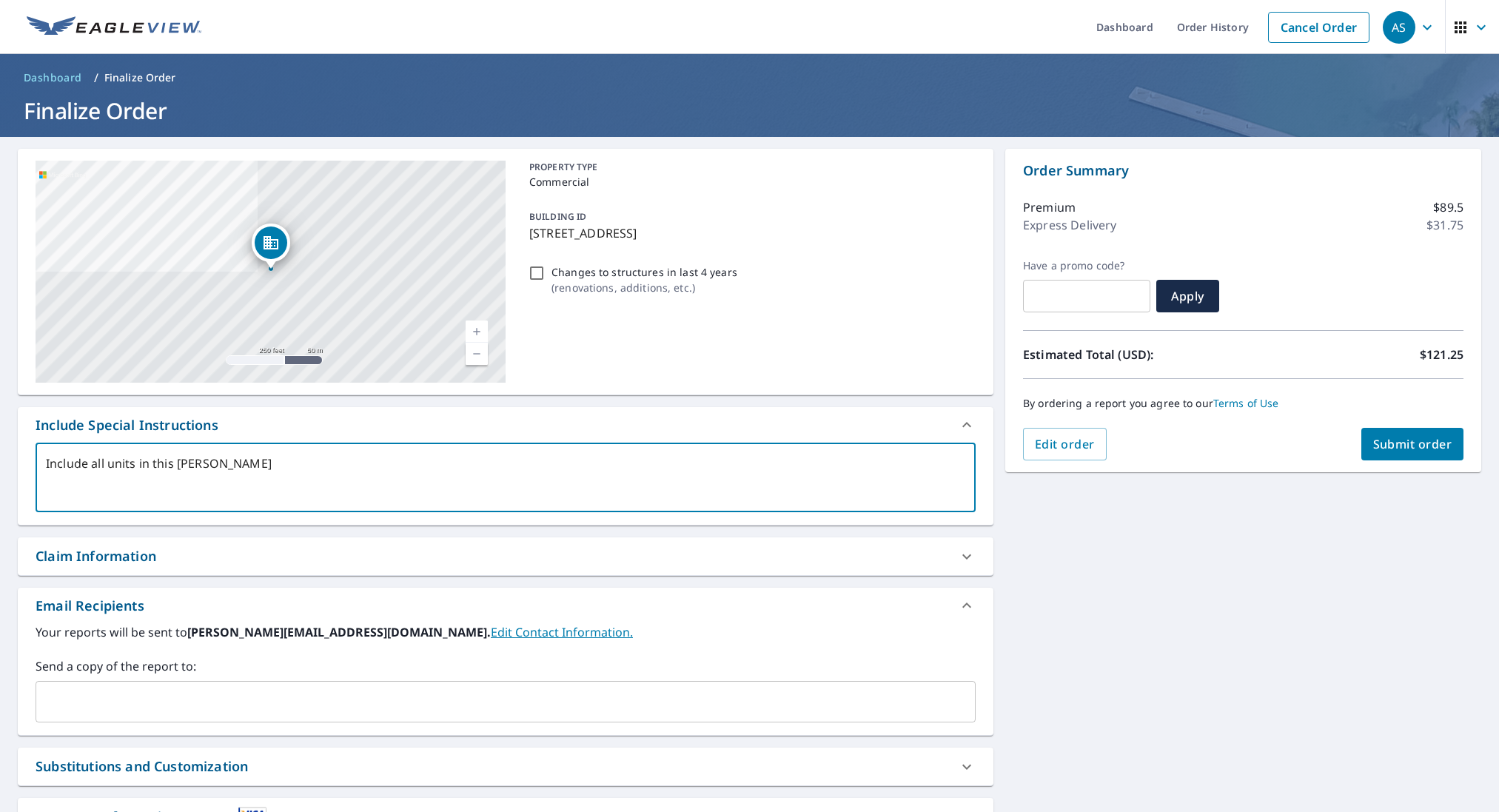
checkbox input "true"
type textarea "Include all units in this build"
type textarea "x"
checkbox input "true"
type textarea "Include all units in this buildi"
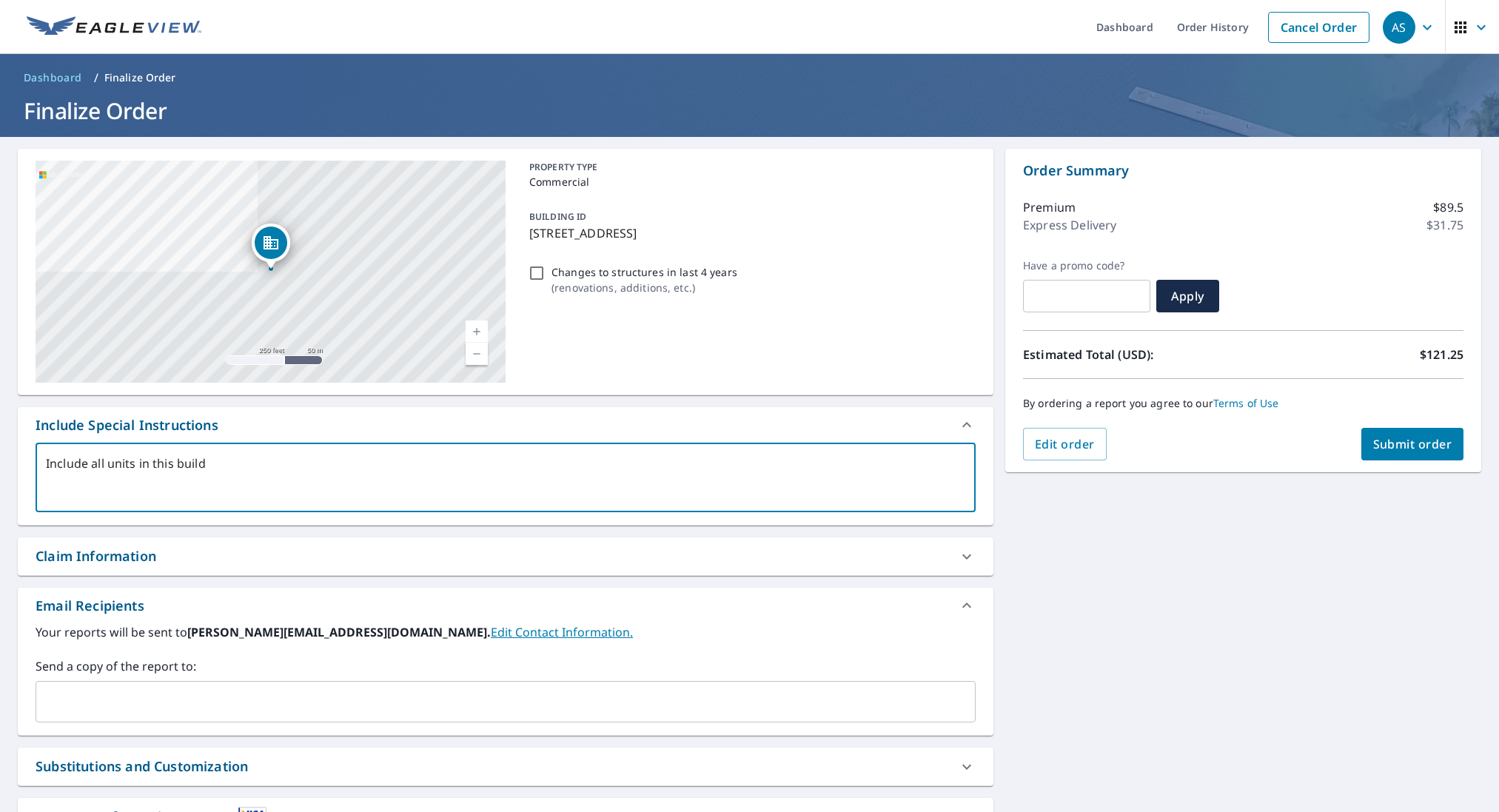
type textarea "x"
checkbox input "true"
type textarea "Include all units in this buildin"
type textarea "x"
checkbox input "true"
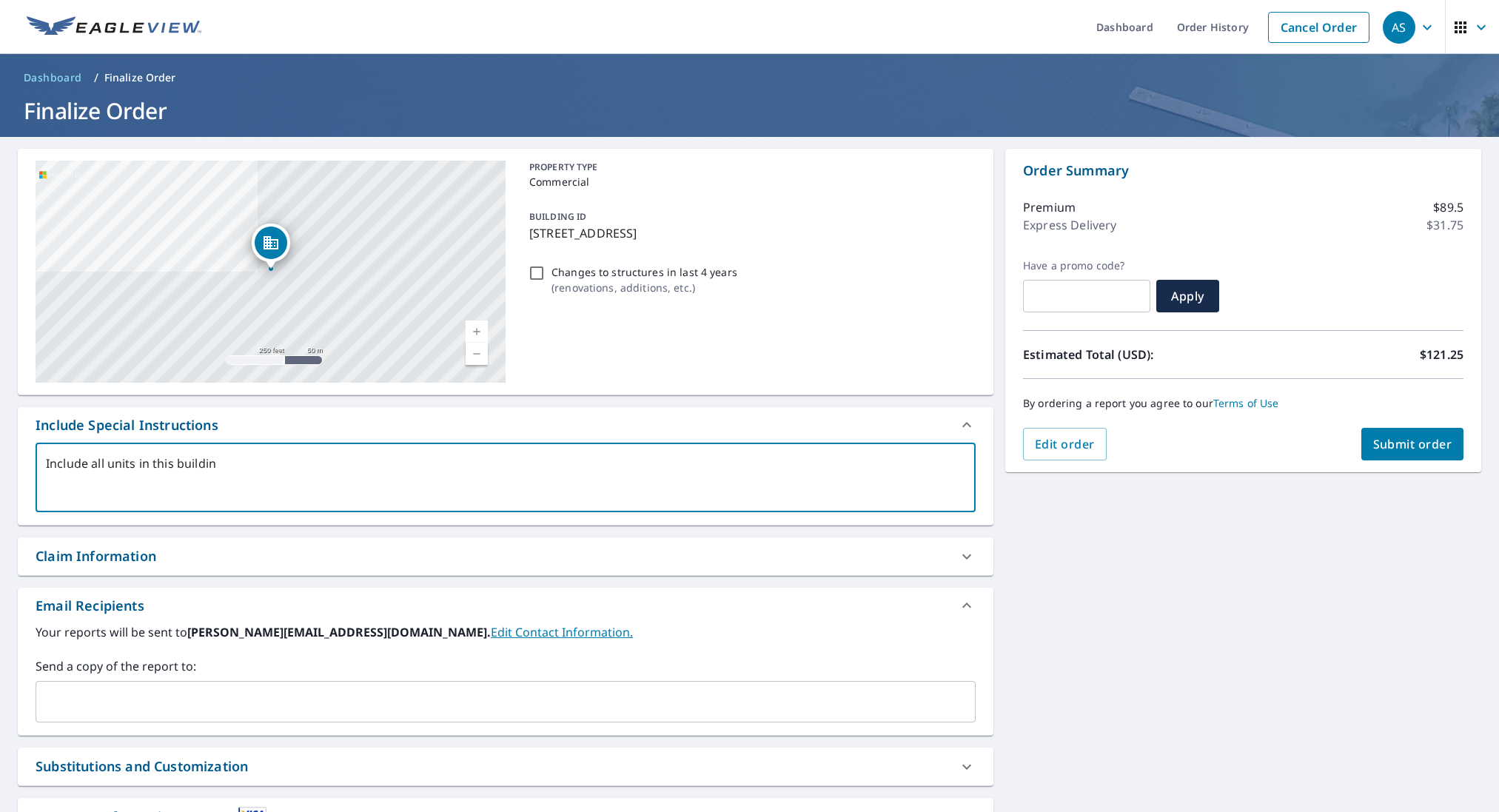
type textarea "Include all units in this building"
type textarea "x"
checkbox input "true"
type textarea "Include all units in this building"
type textarea "x"
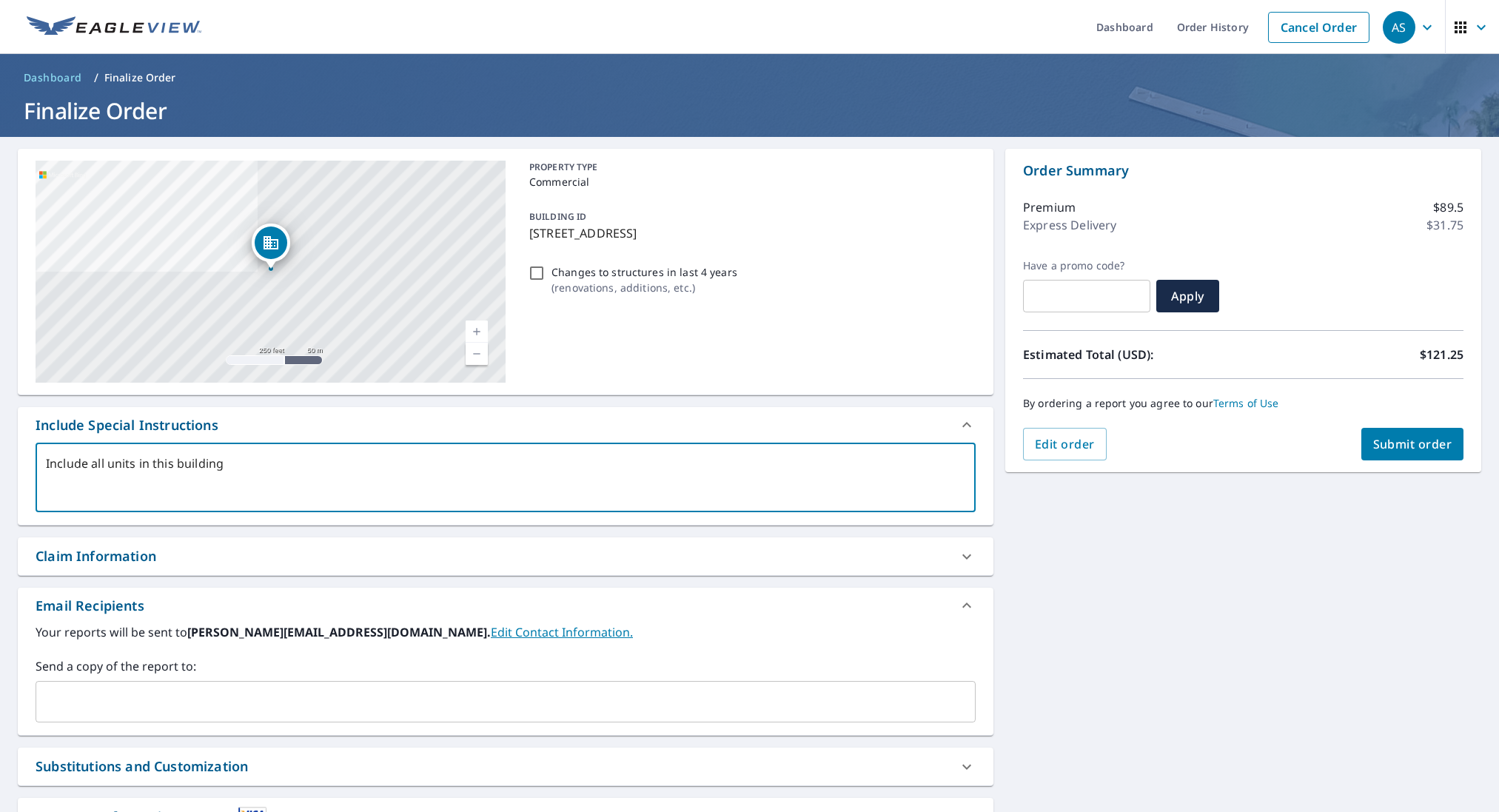
checkbox input "true"
type textarea "Include all units in this building p"
type textarea "x"
checkbox input "true"
type textarea "Include all units in this building pl"
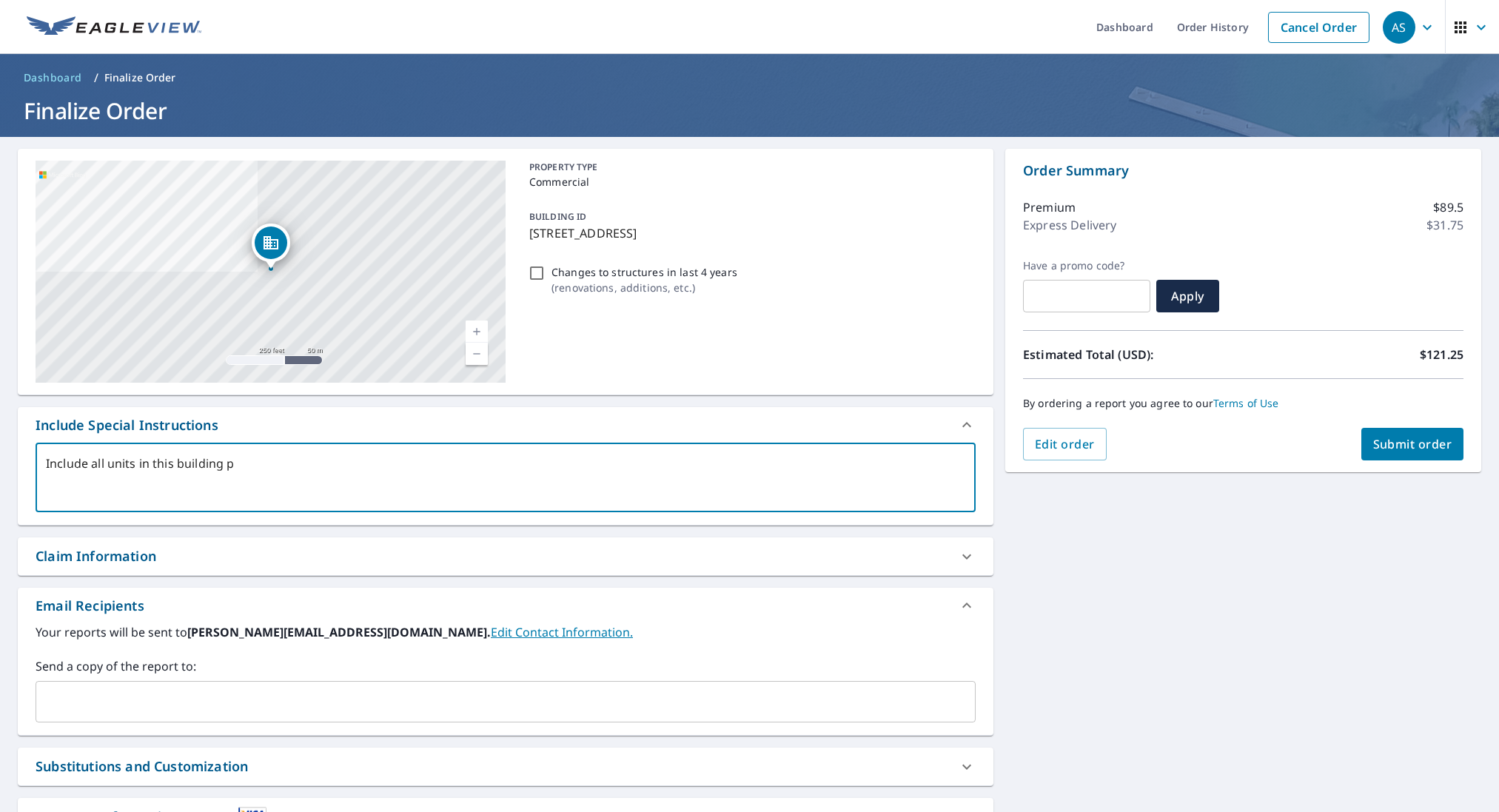
type textarea "x"
checkbox input "true"
type textarea "Include all units in this building ple"
type textarea "x"
checkbox input "true"
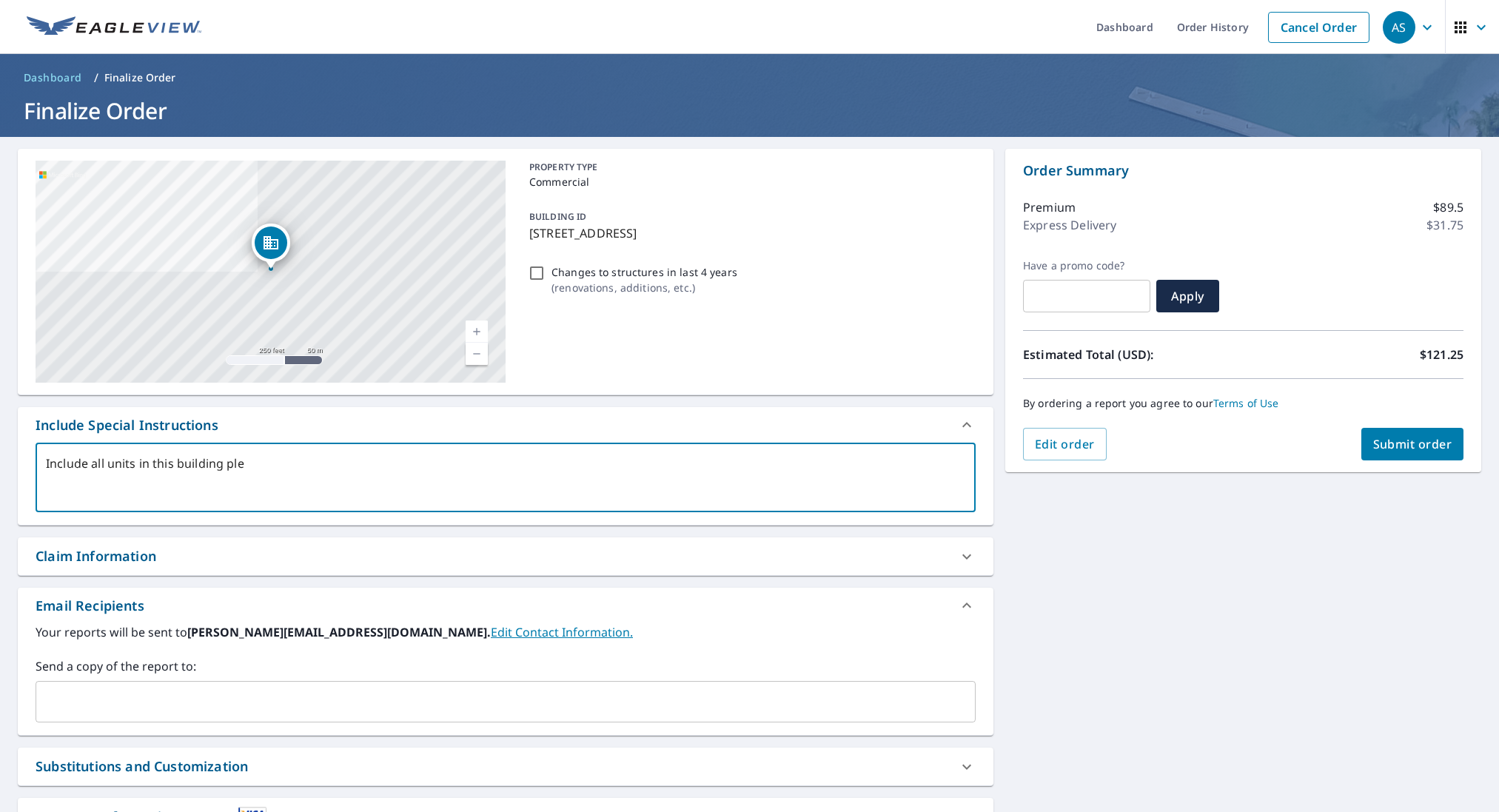
type textarea "Include all units in this building plea"
type textarea "x"
checkbox input "true"
type textarea "Include all units in this building pleas"
type textarea "x"
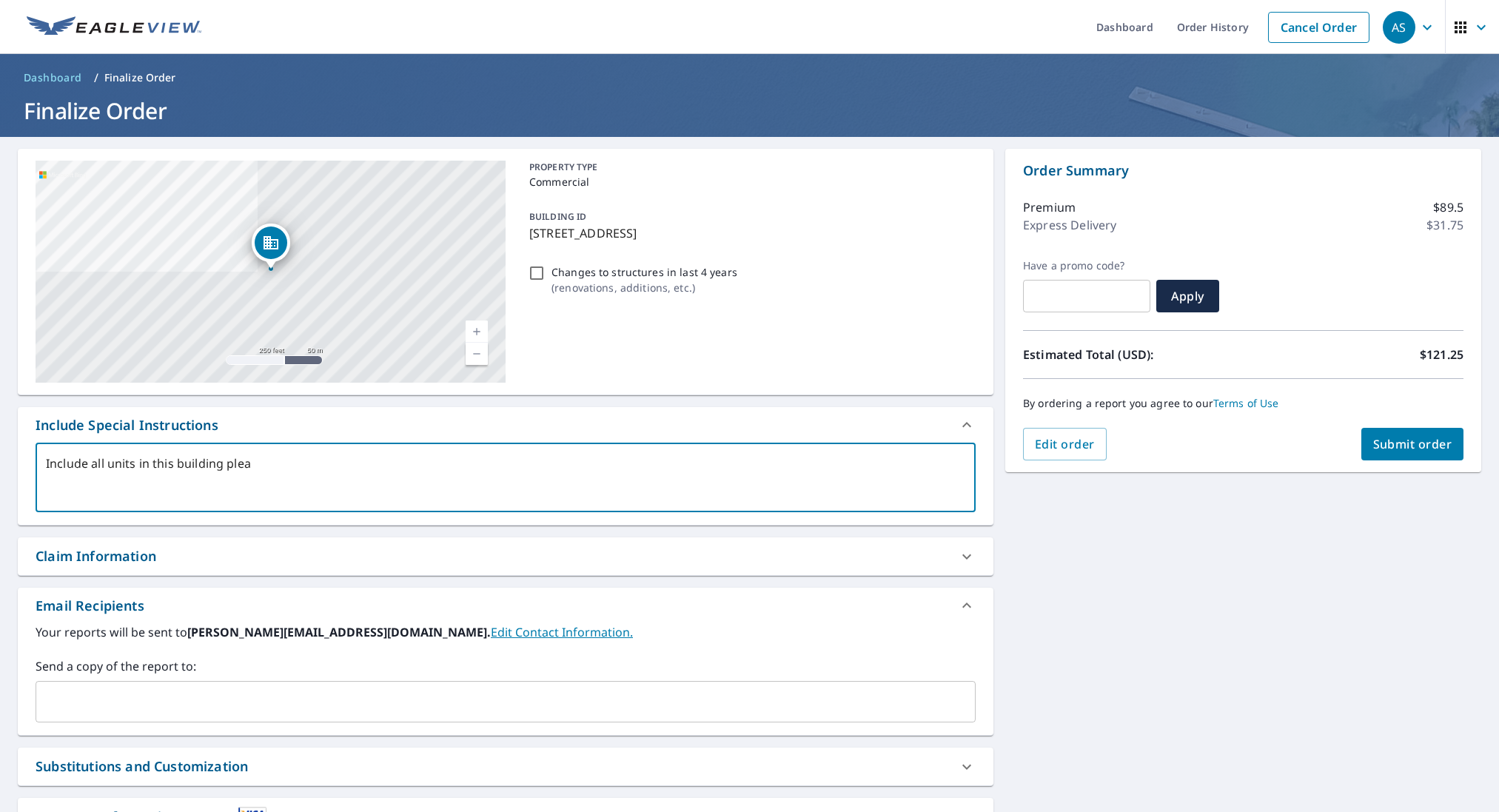
checkbox input "true"
type textarea "Include all units in this building please"
type textarea "x"
checkbox input "true"
type textarea "Include all units in this building please-"
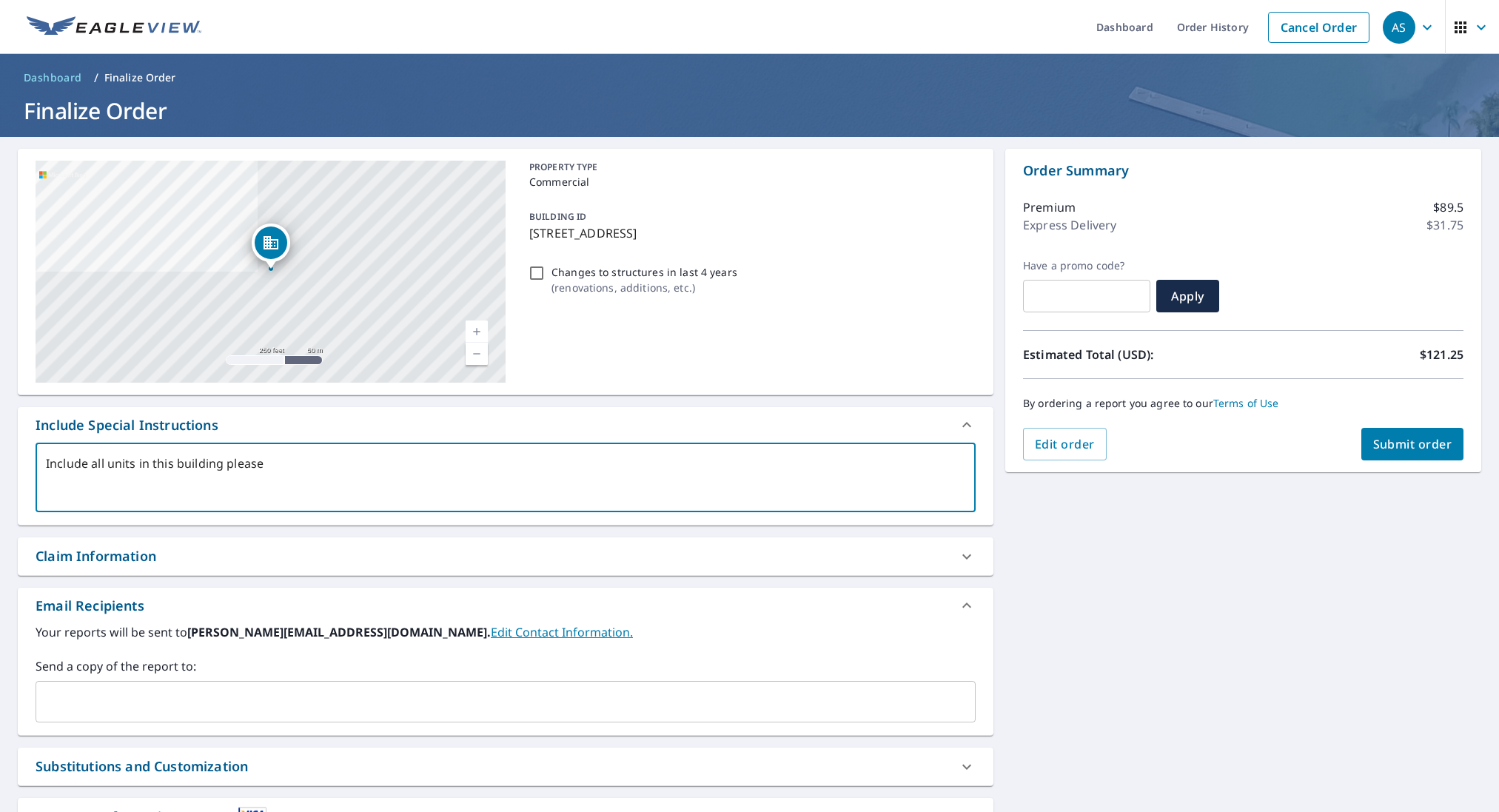
type textarea "x"
checkbox input "true"
type textarea "Include all units in this building please-"
type textarea "x"
checkbox input "true"
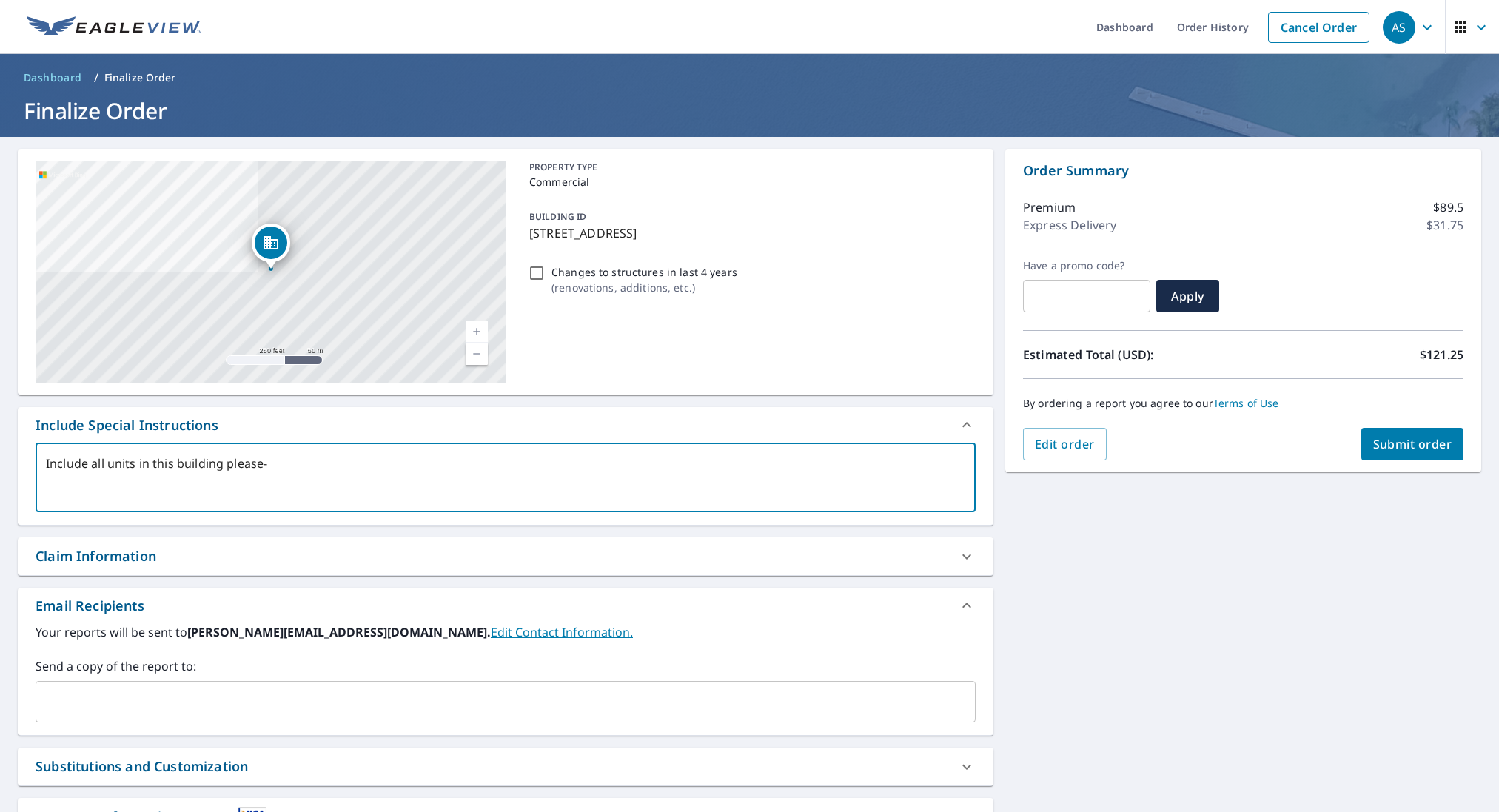
type textarea "Include all units in this building please- n"
type textarea "x"
checkbox input "true"
type textarea "Include all units in this building please- no"
type textarea "x"
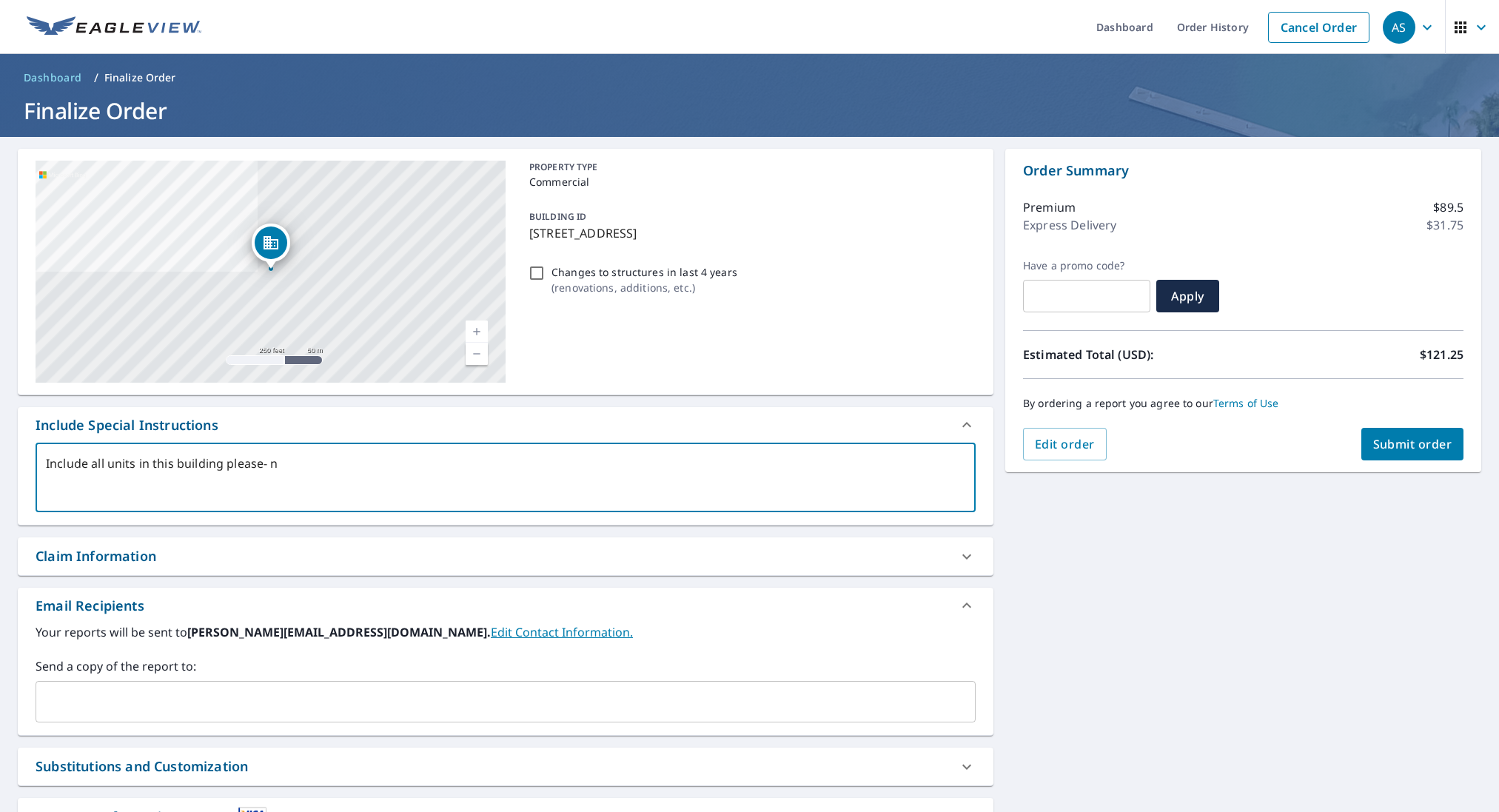
checkbox input "true"
type textarea "Include all units in this building please- not"
type textarea "x"
checkbox input "true"
type textarea "Include all units in this building please- not"
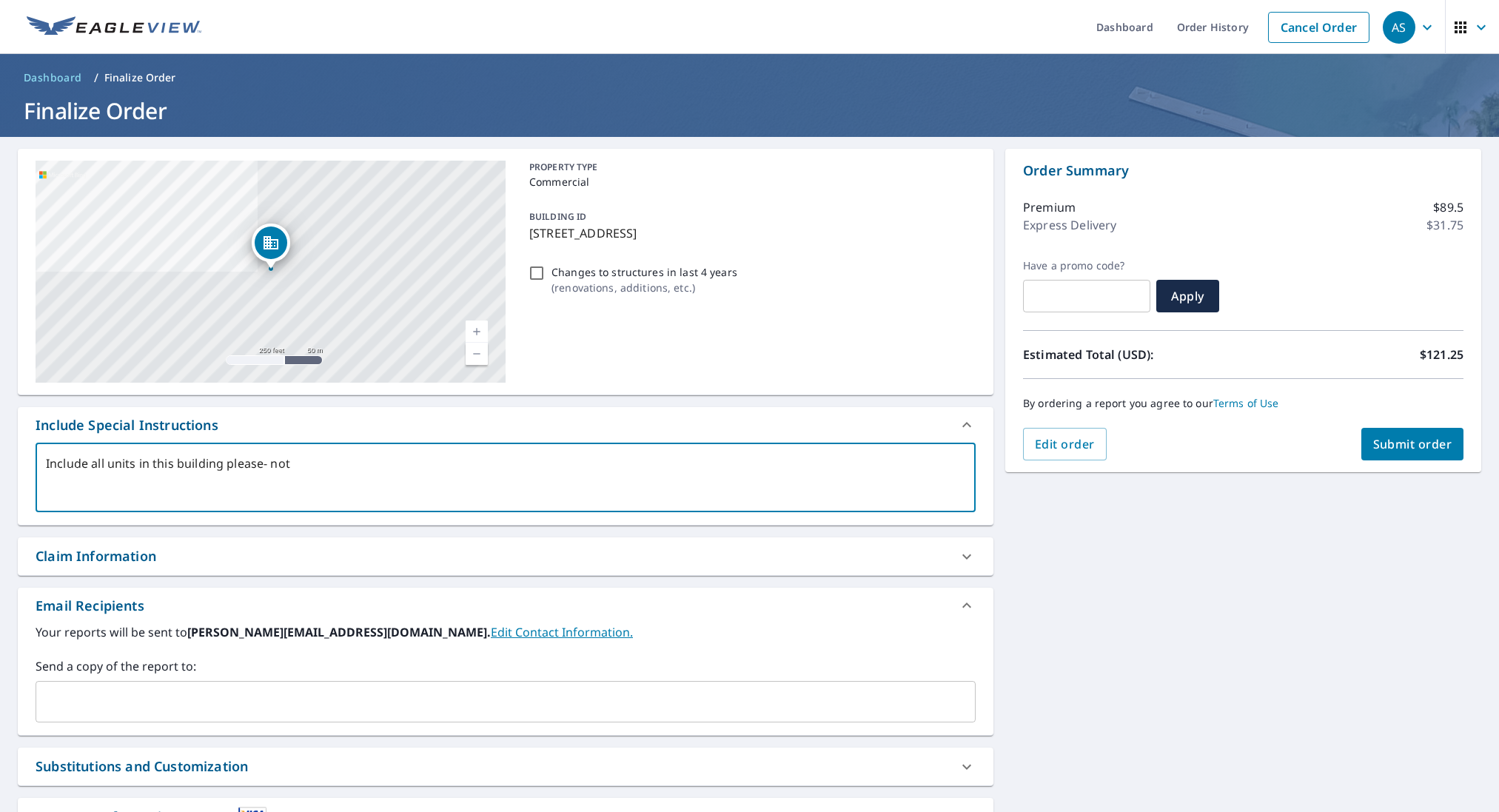
type textarea "x"
checkbox input "true"
type textarea "Include all units in this building please- not t"
type textarea "x"
checkbox input "true"
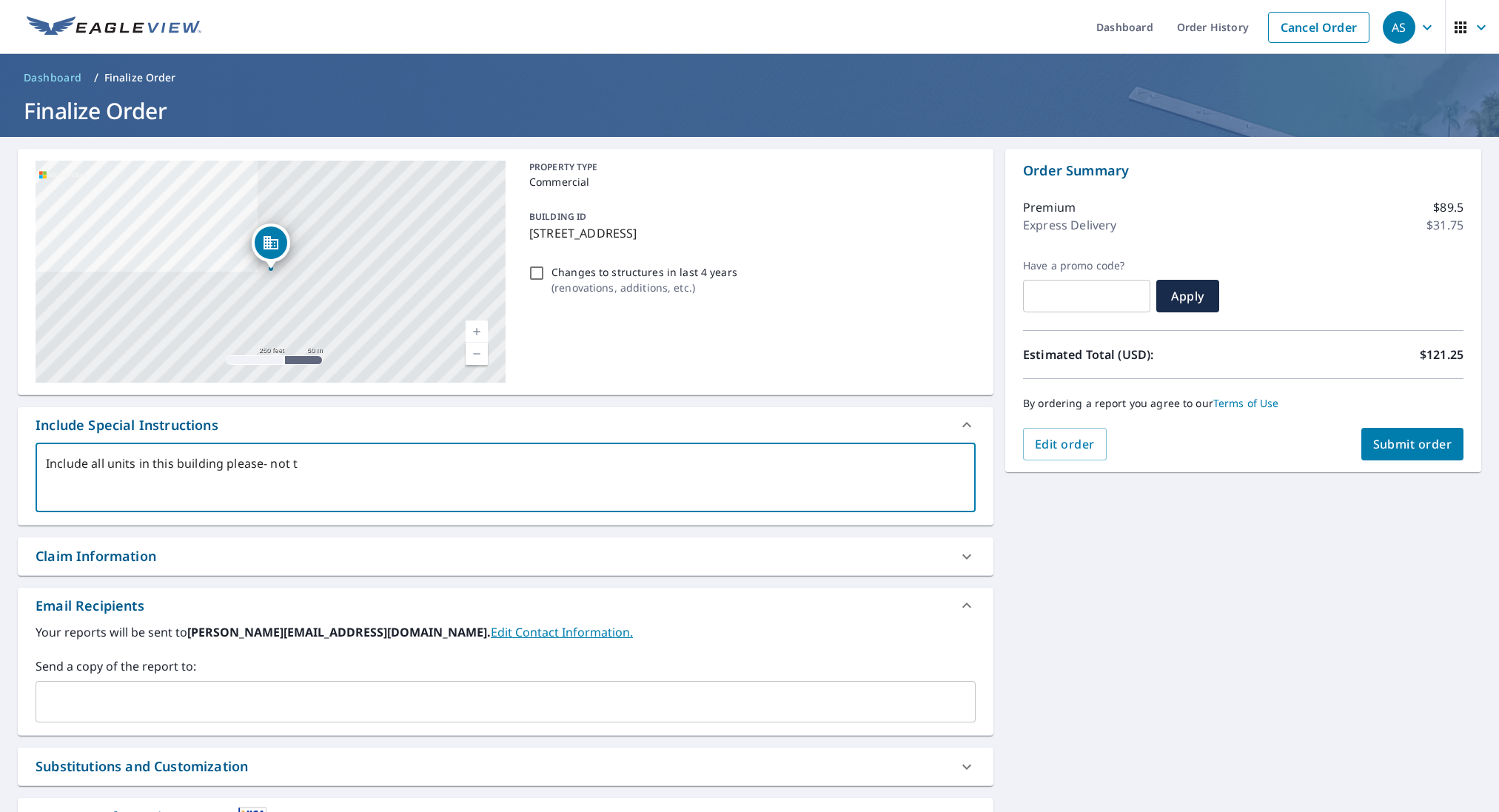
type textarea "Include all units in this building please- not th"
type textarea "x"
checkbox input "true"
type textarea "Include all units in this building please- not the"
type textarea "x"
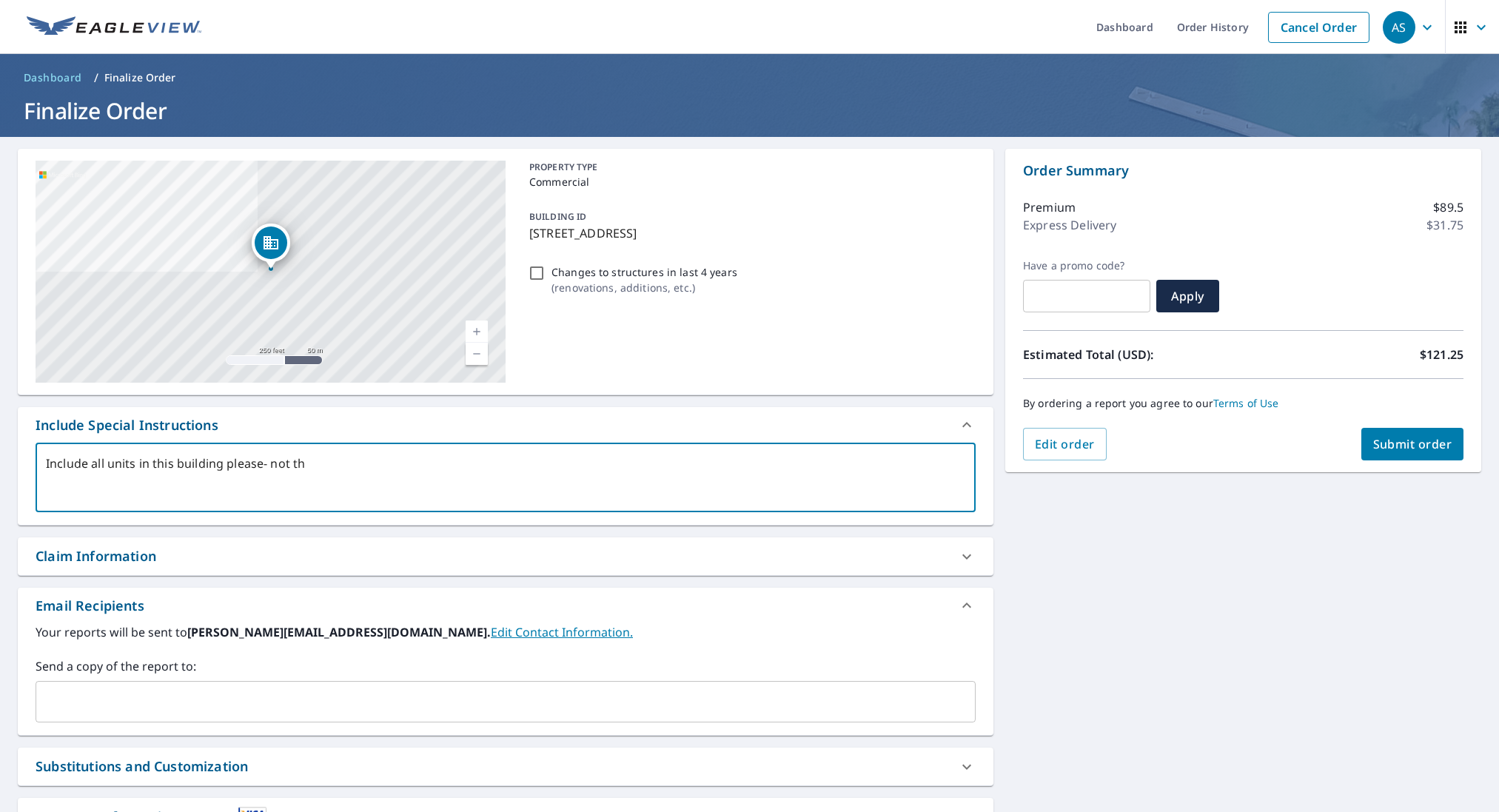
checkbox input "true"
type textarea "Include all units in this building please- not the"
type textarea "x"
checkbox input "true"
type textarea "Include all units in this building please- not the s"
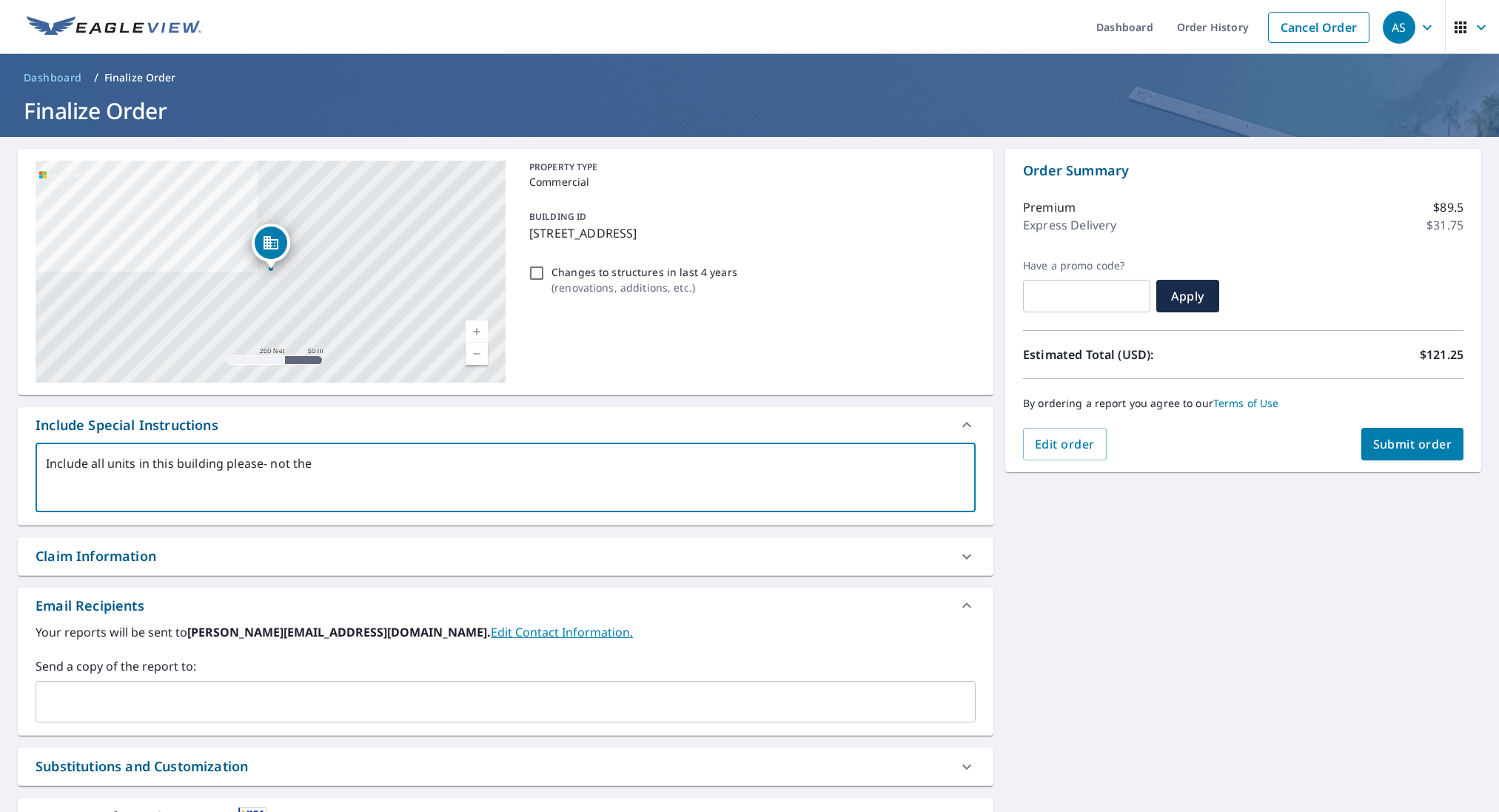
type textarea "x"
checkbox input "true"
type textarea "Include all units in this building please- not the se"
type textarea "x"
checkbox input "true"
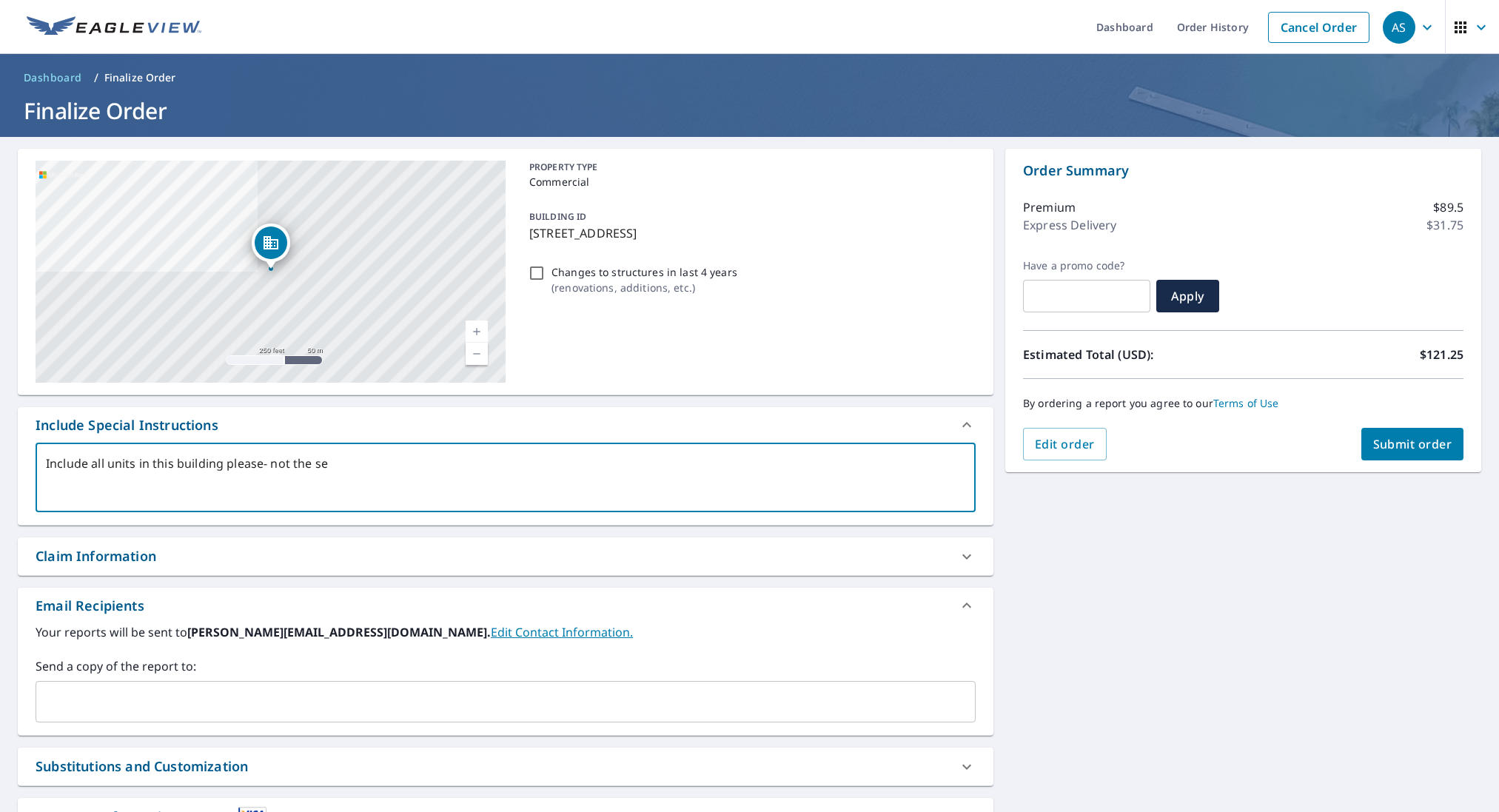
type textarea "Include all units in this building please- not the sep"
type textarea "x"
checkbox input "true"
type textarea "Include all units in this building please- not the [PERSON_NAME]"
type textarea "x"
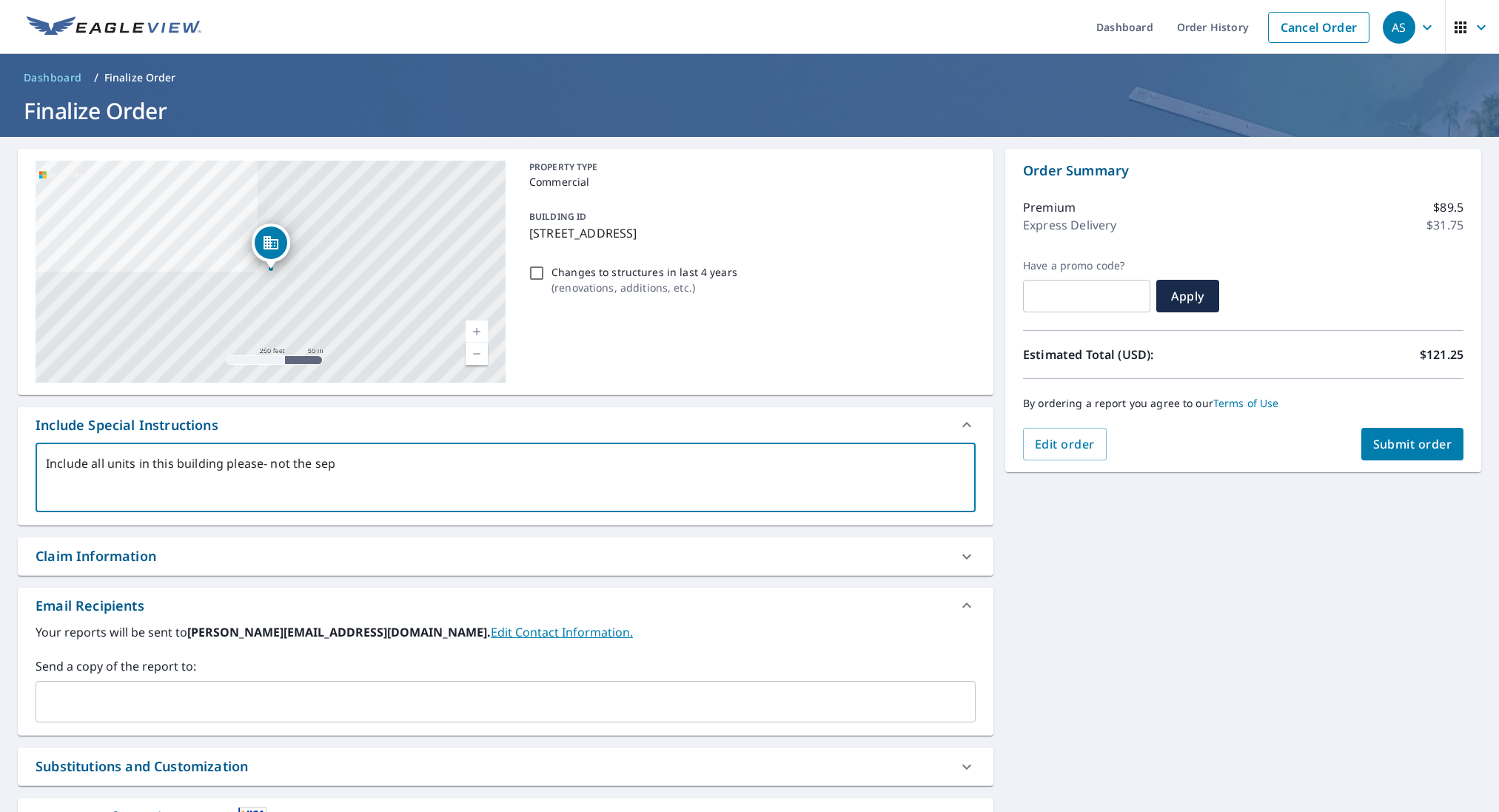
checkbox input "true"
type textarea "Include all units in this building please- not the [PERSON_NAME]"
type textarea "x"
checkbox input "true"
type textarea "Include all units in this building please- not the sepera"
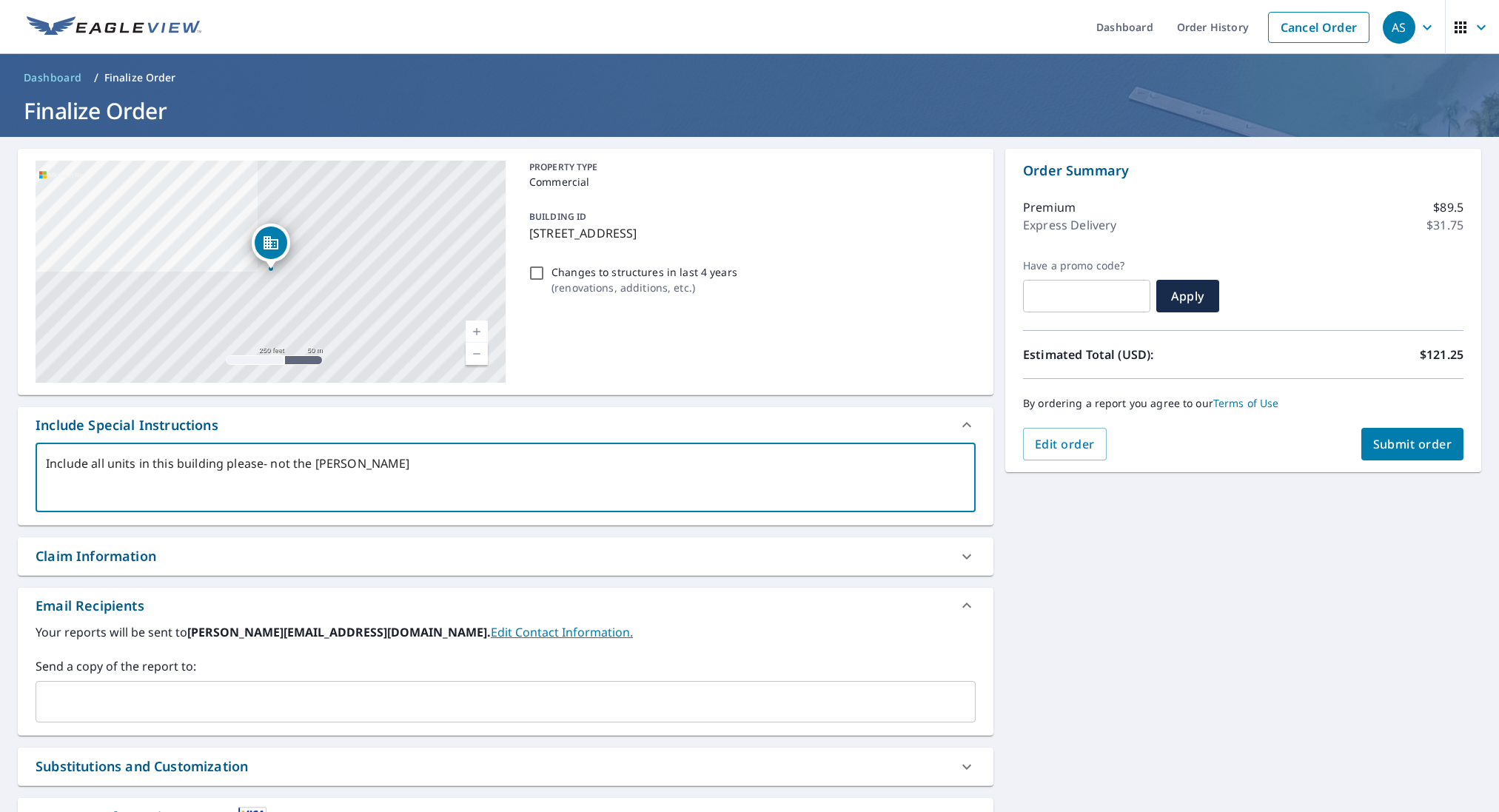
type textarea "x"
checkbox input "true"
type textarea "Include all units in this building please- not the seperat"
type textarea "x"
checkbox input "true"
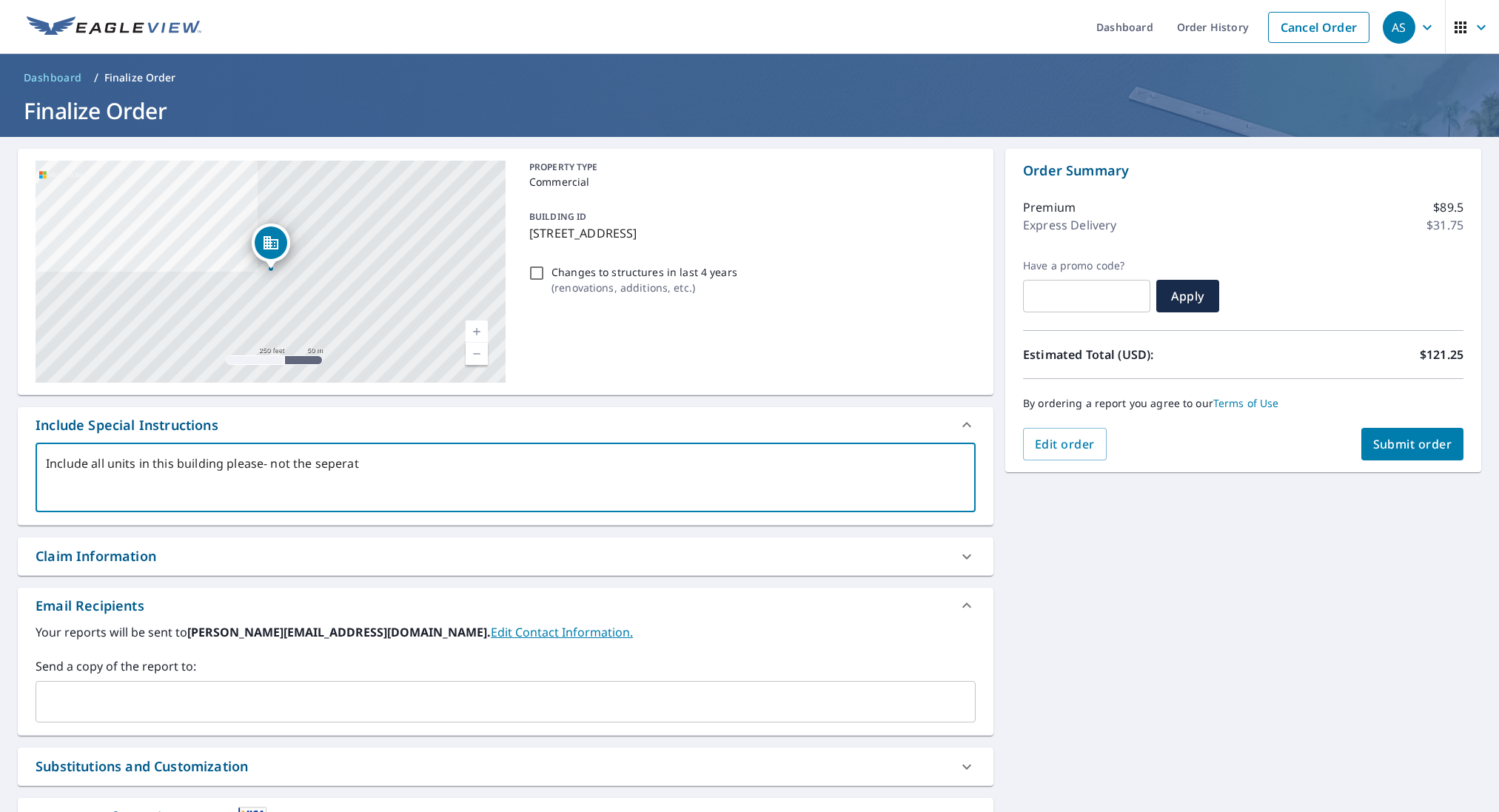
type textarea "Include all units in this building please- not the seperate"
type textarea "x"
checkbox input "true"
type textarea "Include all units in this building please- not the seperate"
type textarea "x"
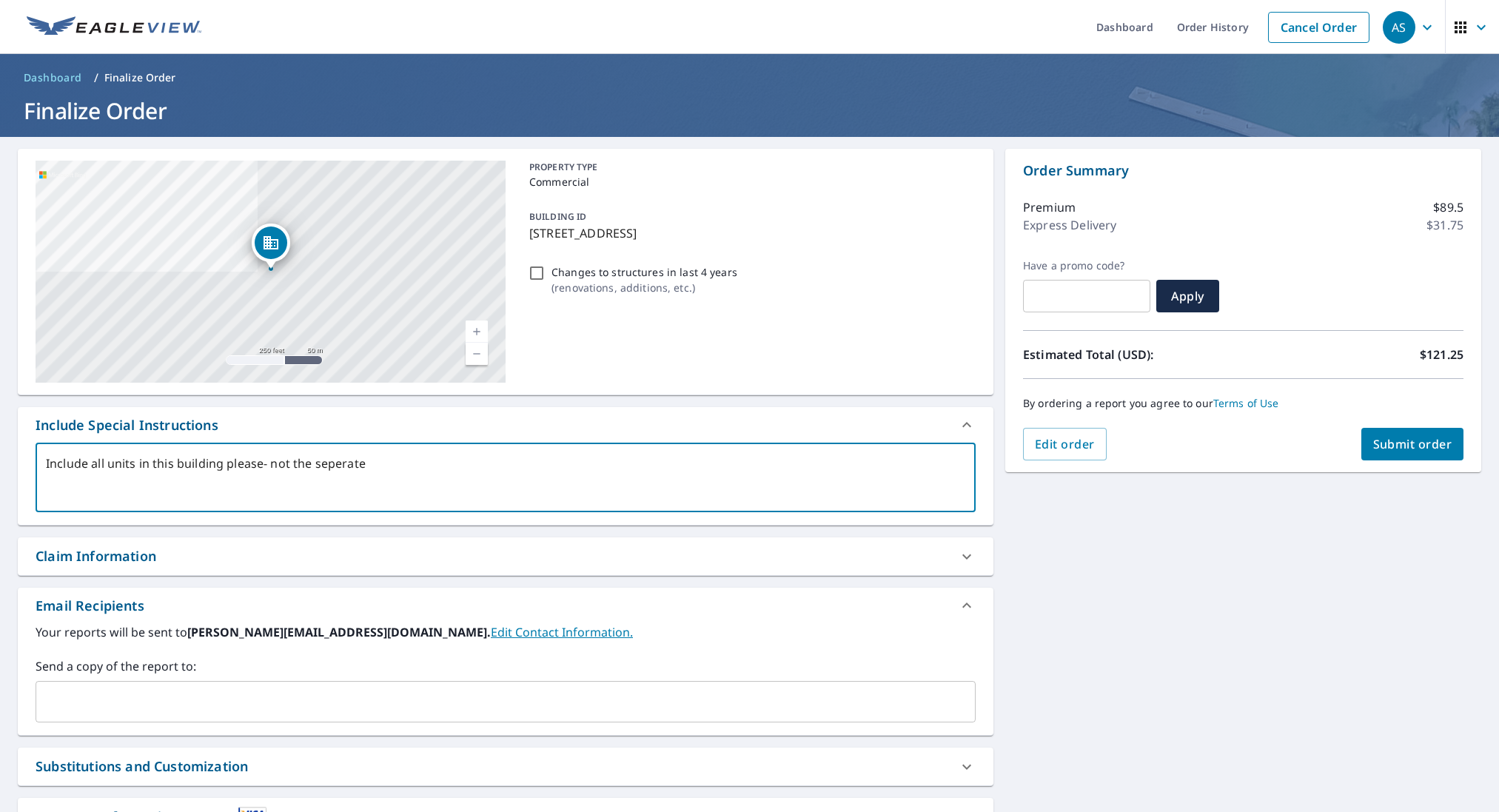
checkbox input "true"
type textarea "Include all units in this building please- not the seperate g"
type textarea "x"
checkbox input "true"
type textarea "Include all units in this building please- not the seperate ga"
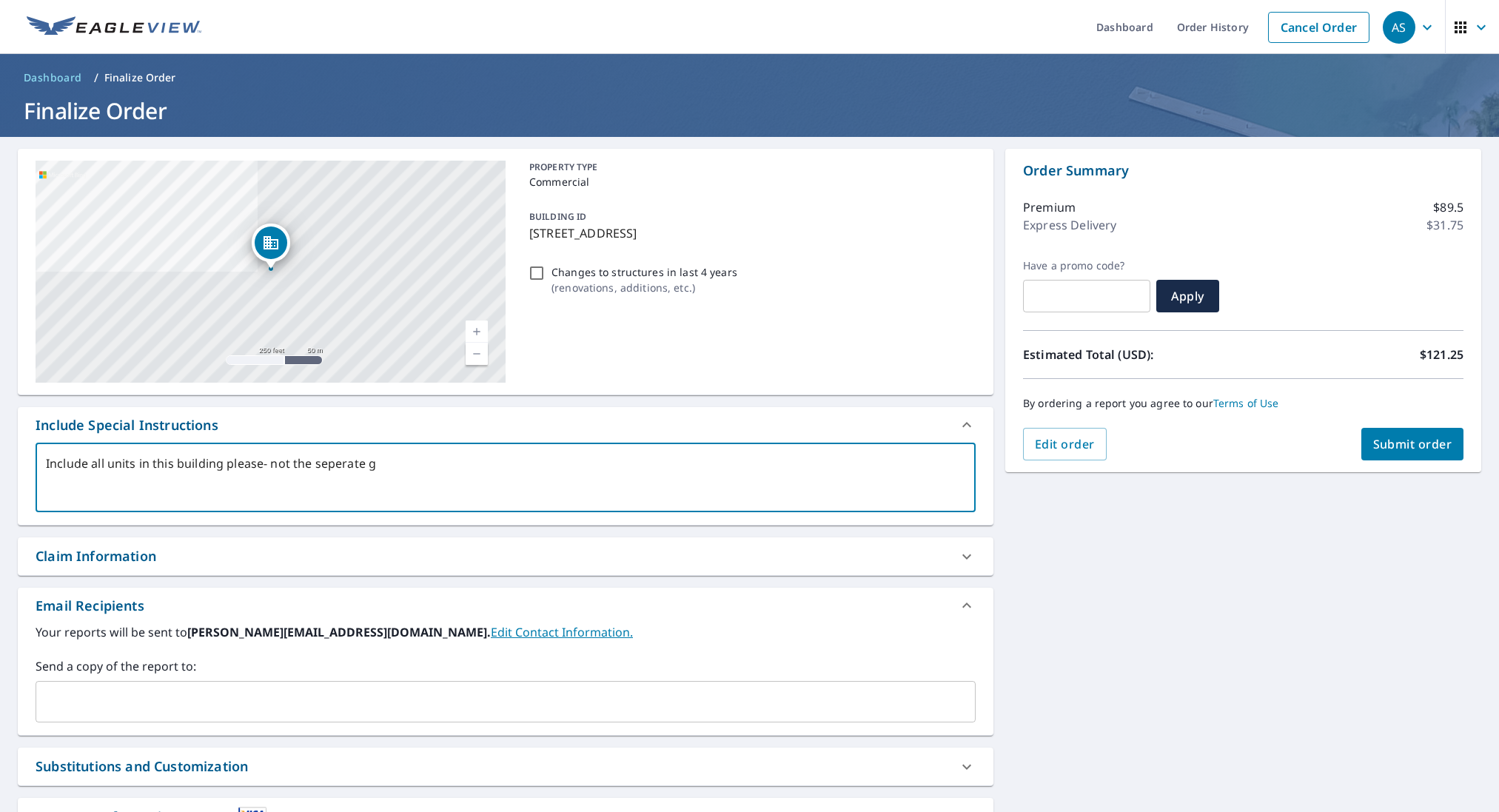
type textarea "x"
checkbox input "true"
type textarea "Include all units in this building please- not the seperate gar"
type textarea "x"
checkbox input "true"
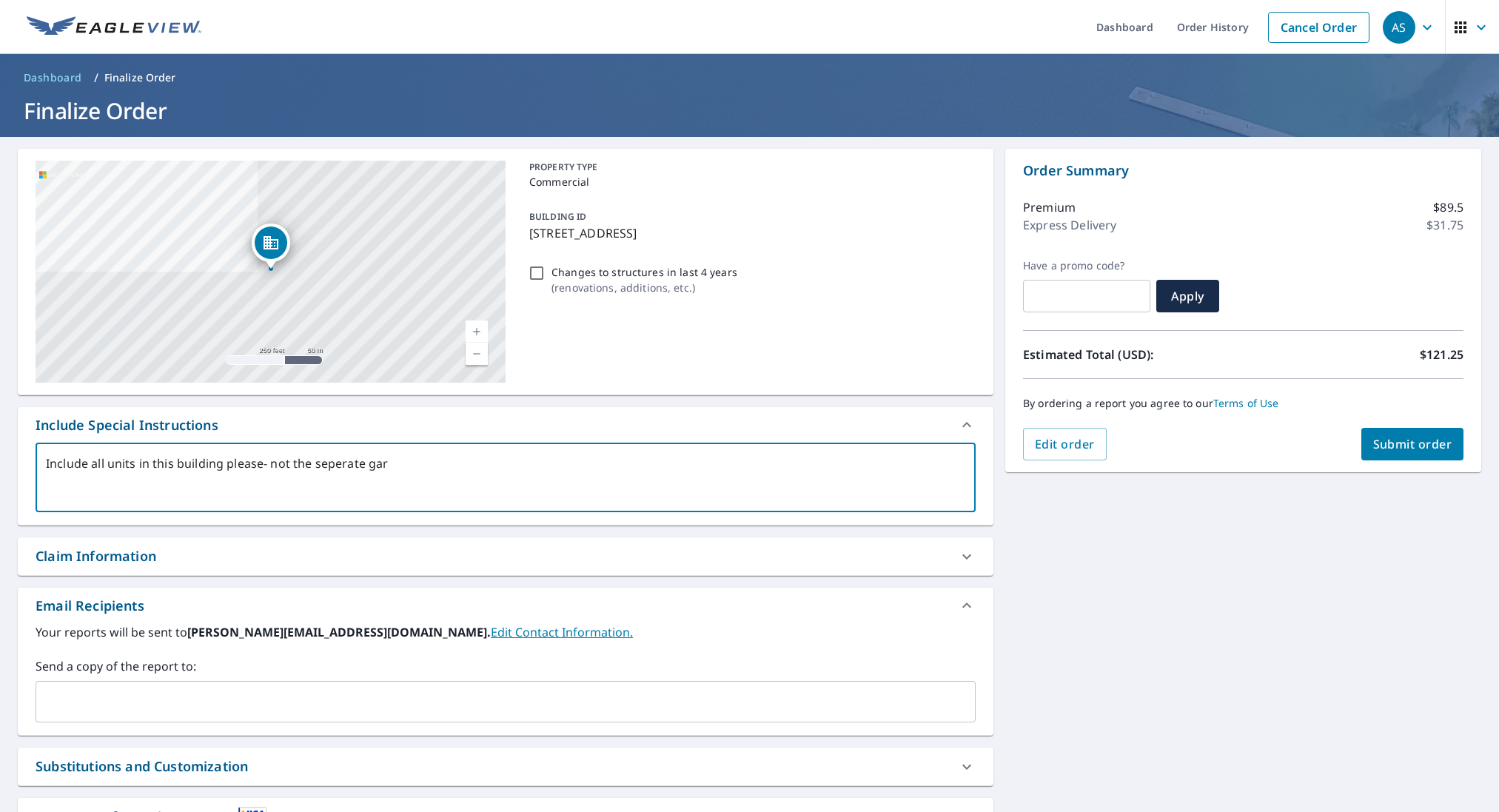
type textarea "Include all units in this building please- not the seperate gara"
type textarea "x"
checkbox input "true"
type textarea "Include all units in this building please- not the seperate garag"
type textarea "x"
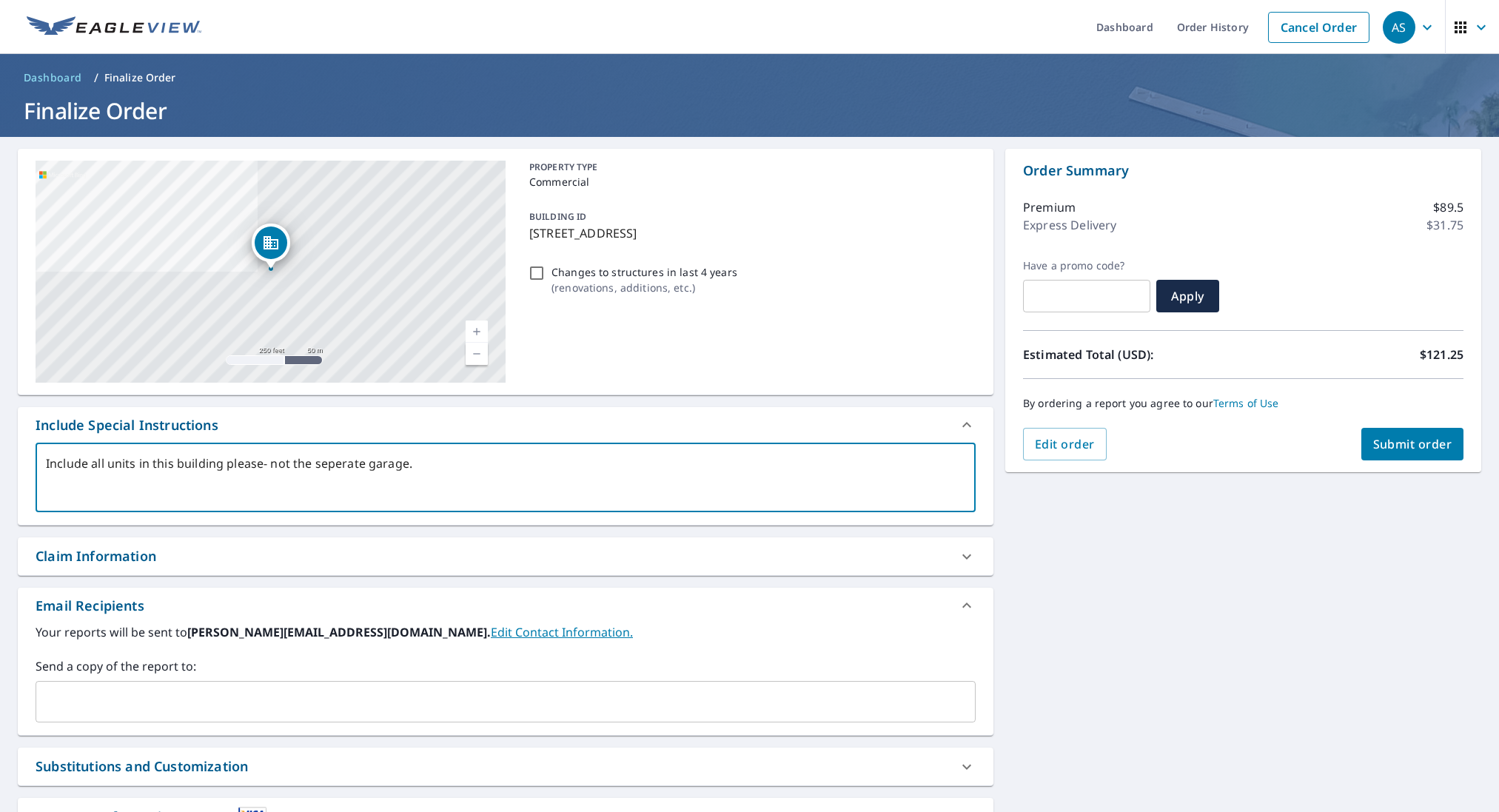
click at [339, 466] on textarea "Include all units in this building please- not the seperate garage." at bounding box center [506, 477] width 920 height 42
click at [567, 481] on textarea "Include all units in this building please- not the separate garage." at bounding box center [506, 477] width 920 height 42
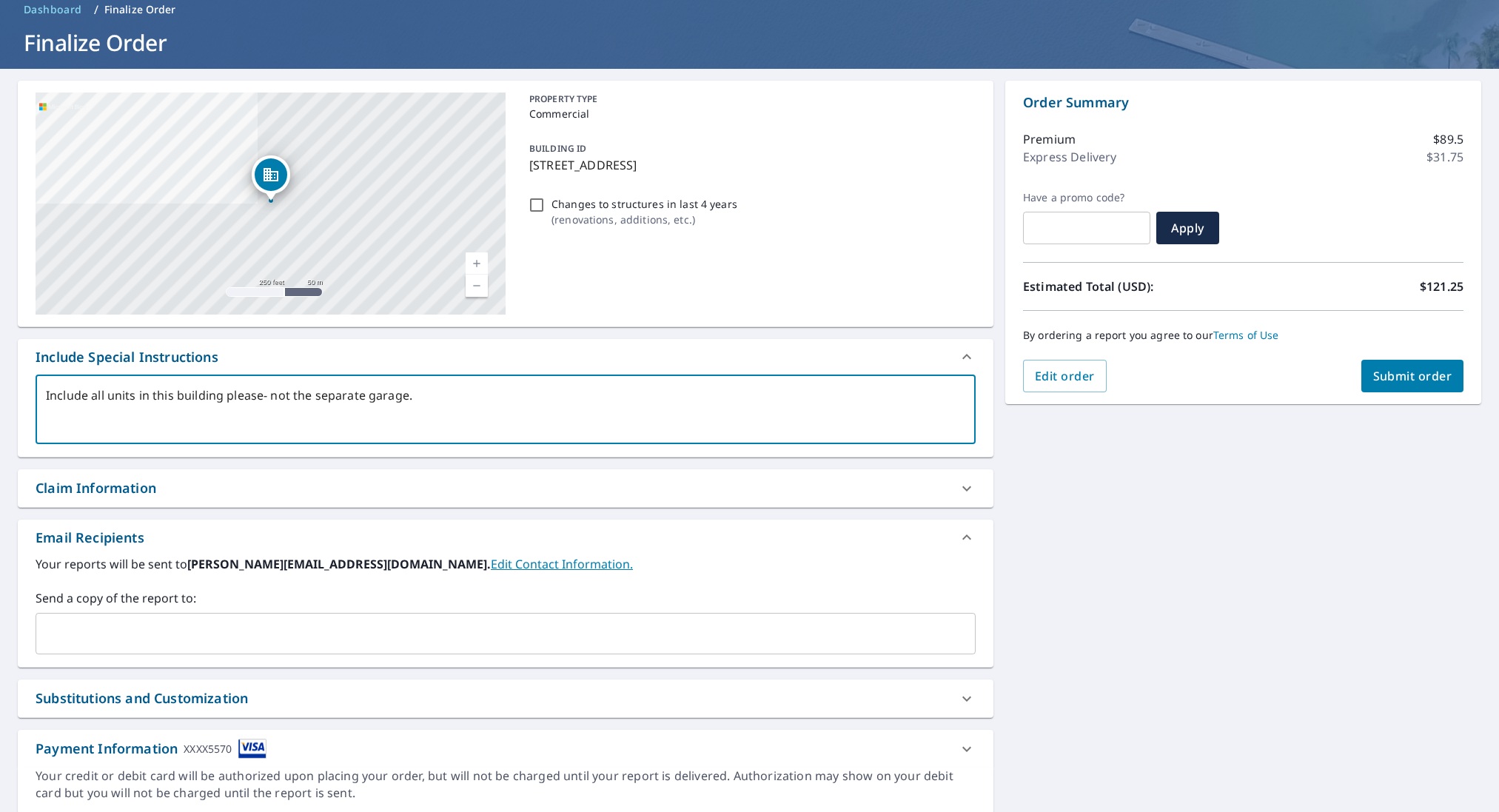
scroll to position [120, 0]
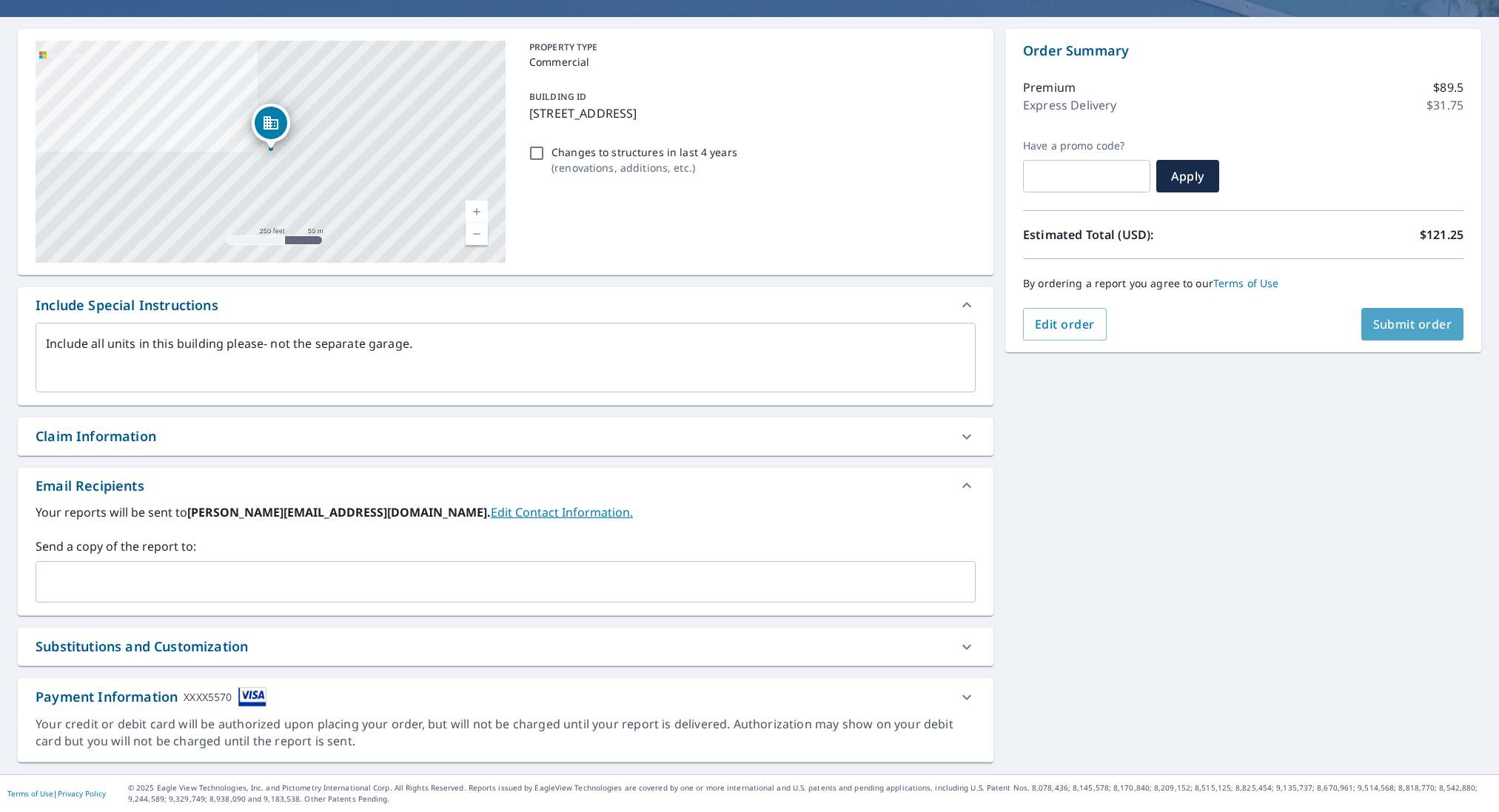
click at [1418, 320] on span "Submit order" at bounding box center [1413, 324] width 79 height 16
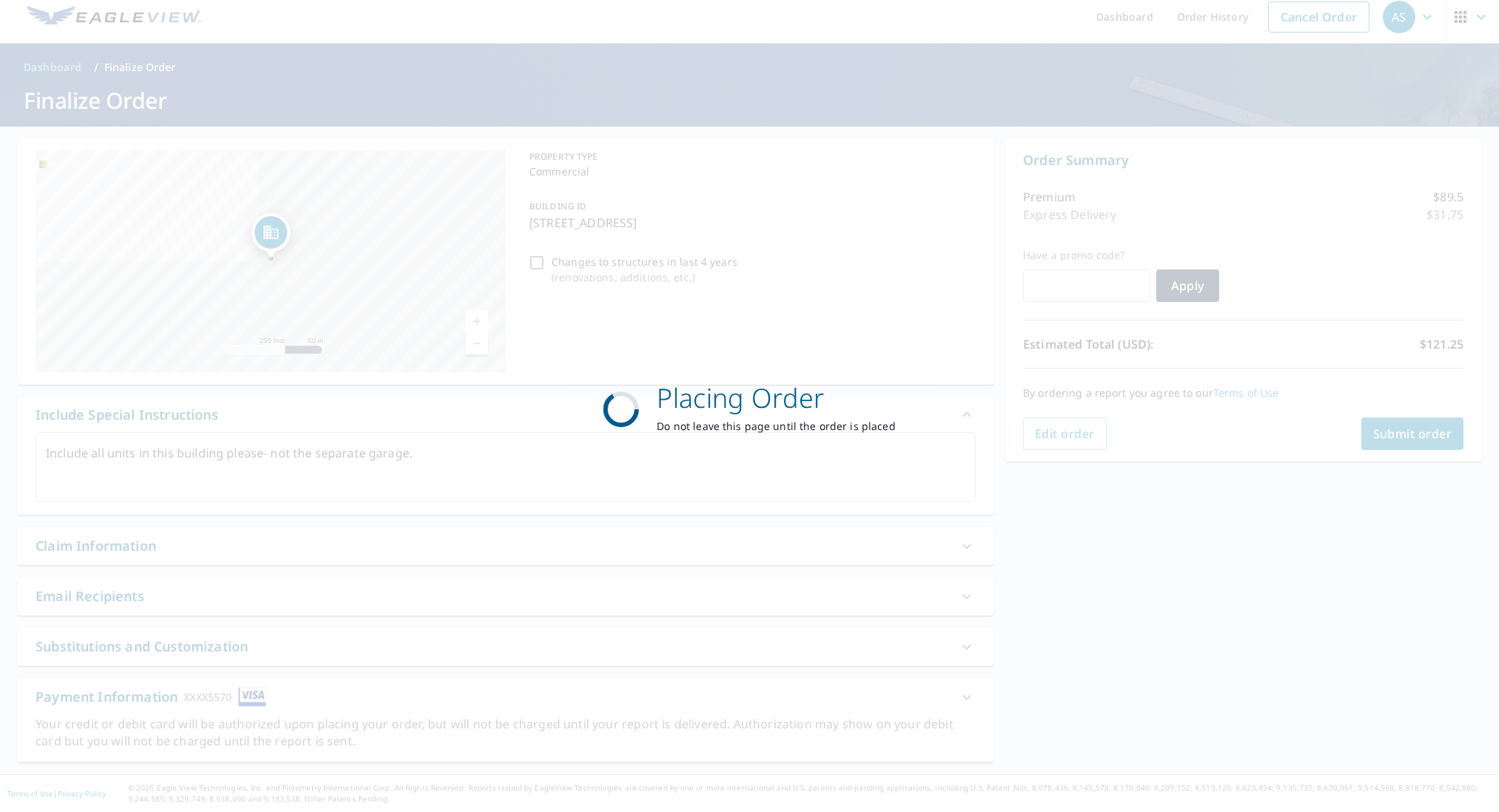
scroll to position [10, 0]
